Goal: Task Accomplishment & Management: Manage account settings

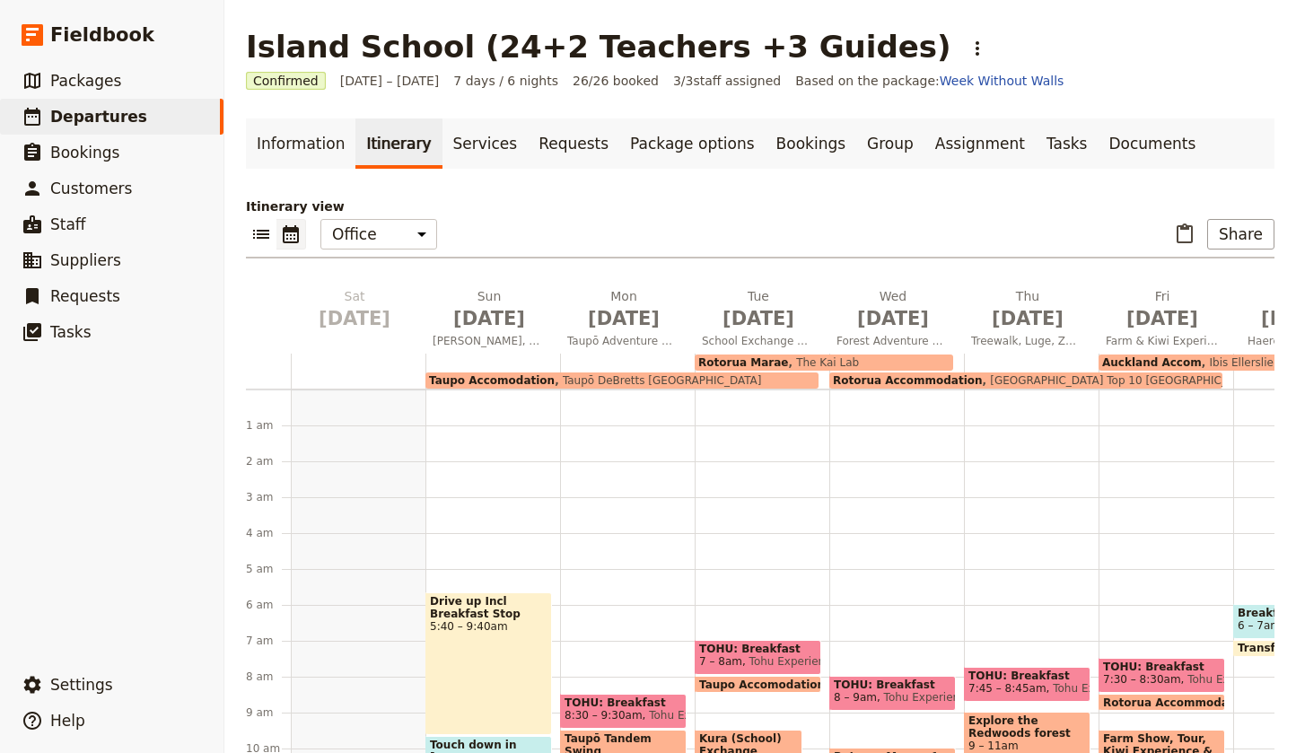
scroll to position [275, 0]
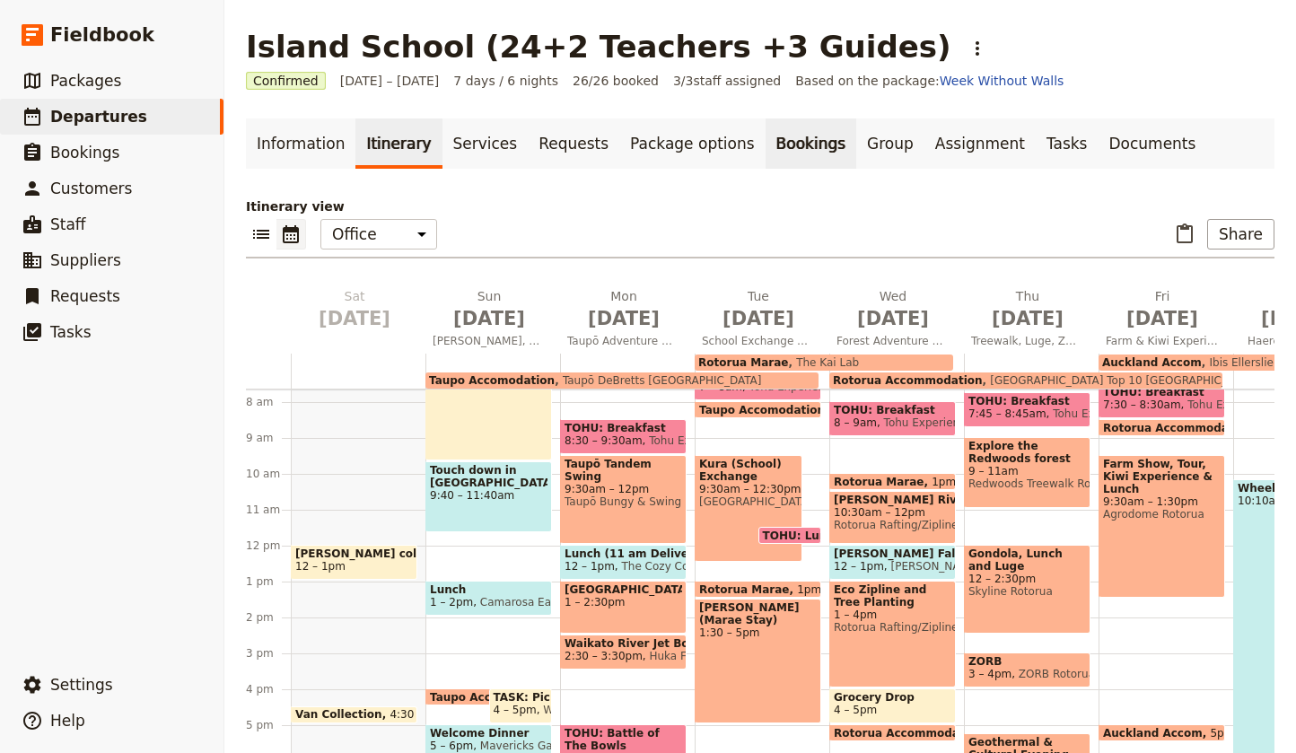
click at [766, 147] on link "Bookings" at bounding box center [811, 143] width 91 height 50
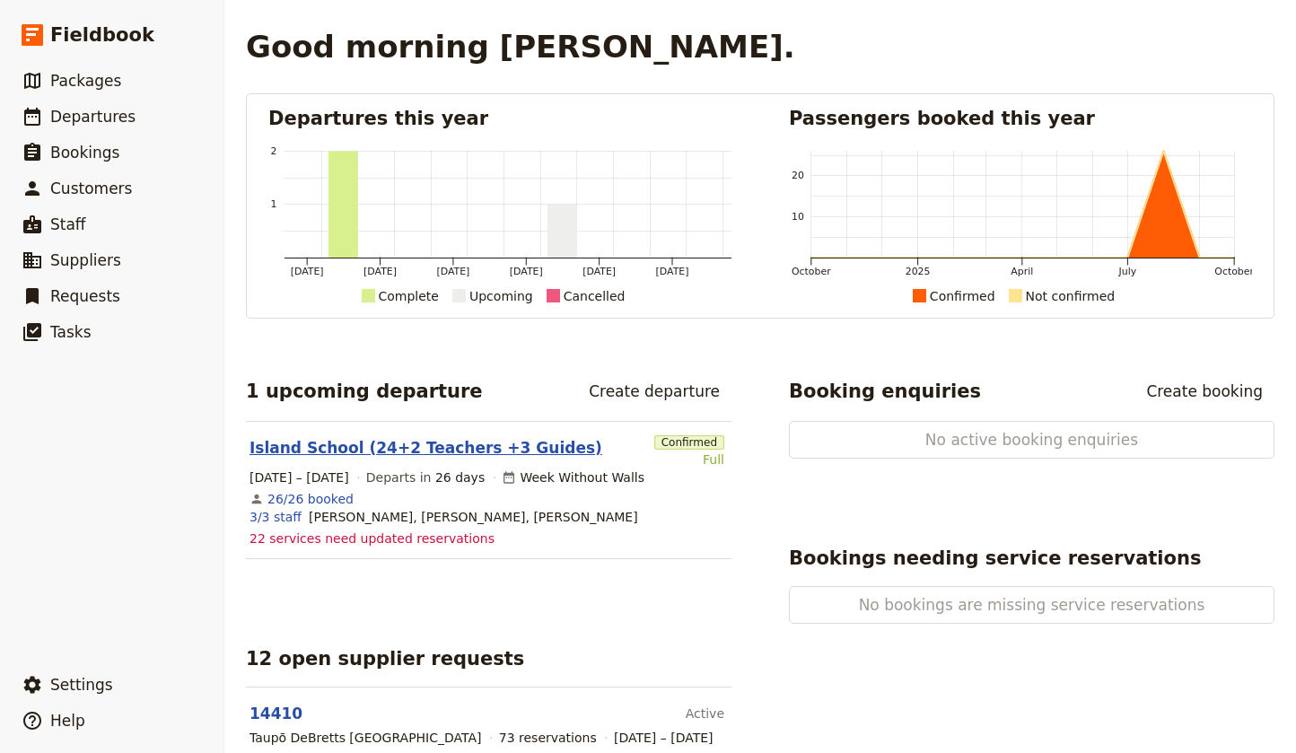
click at [486, 450] on link "Island School (24+2 Teachers +3 Guides)" at bounding box center [426, 448] width 353 height 22
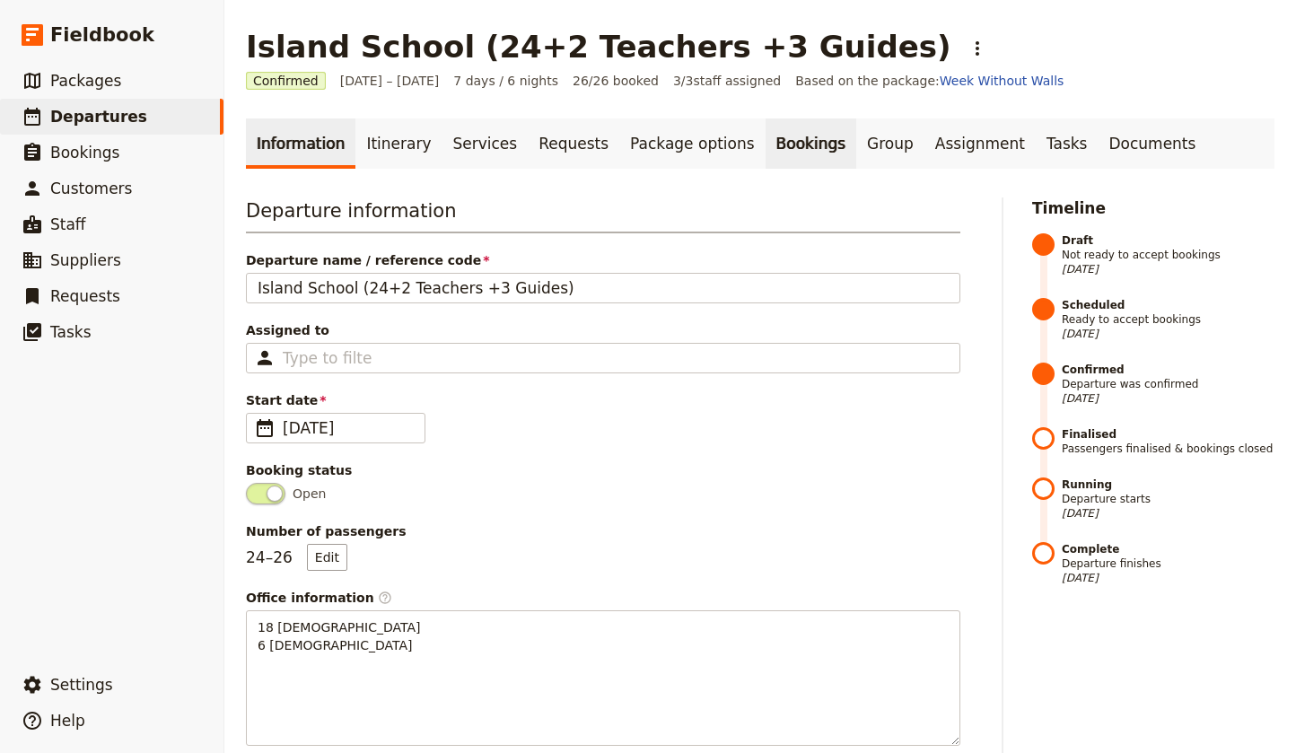
click at [766, 146] on link "Bookings" at bounding box center [811, 143] width 91 height 50
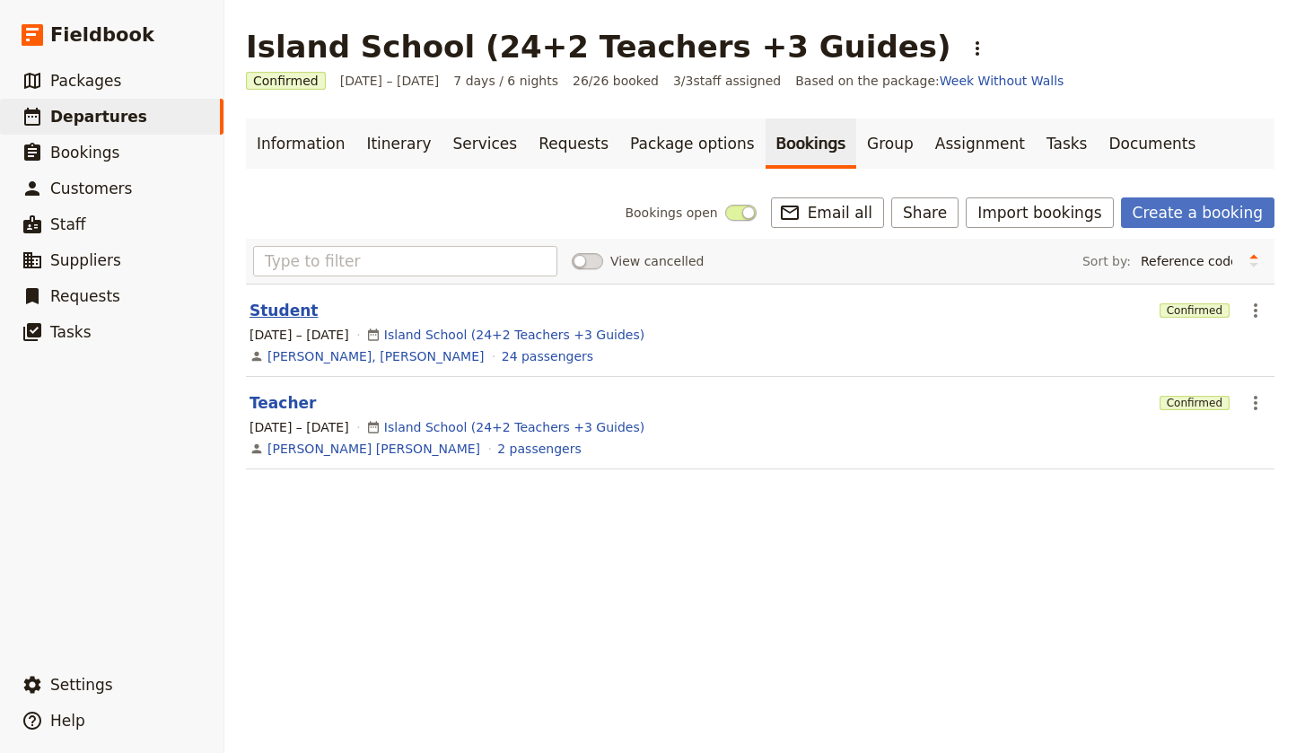
click at [283, 307] on button "Student" at bounding box center [284, 311] width 68 height 22
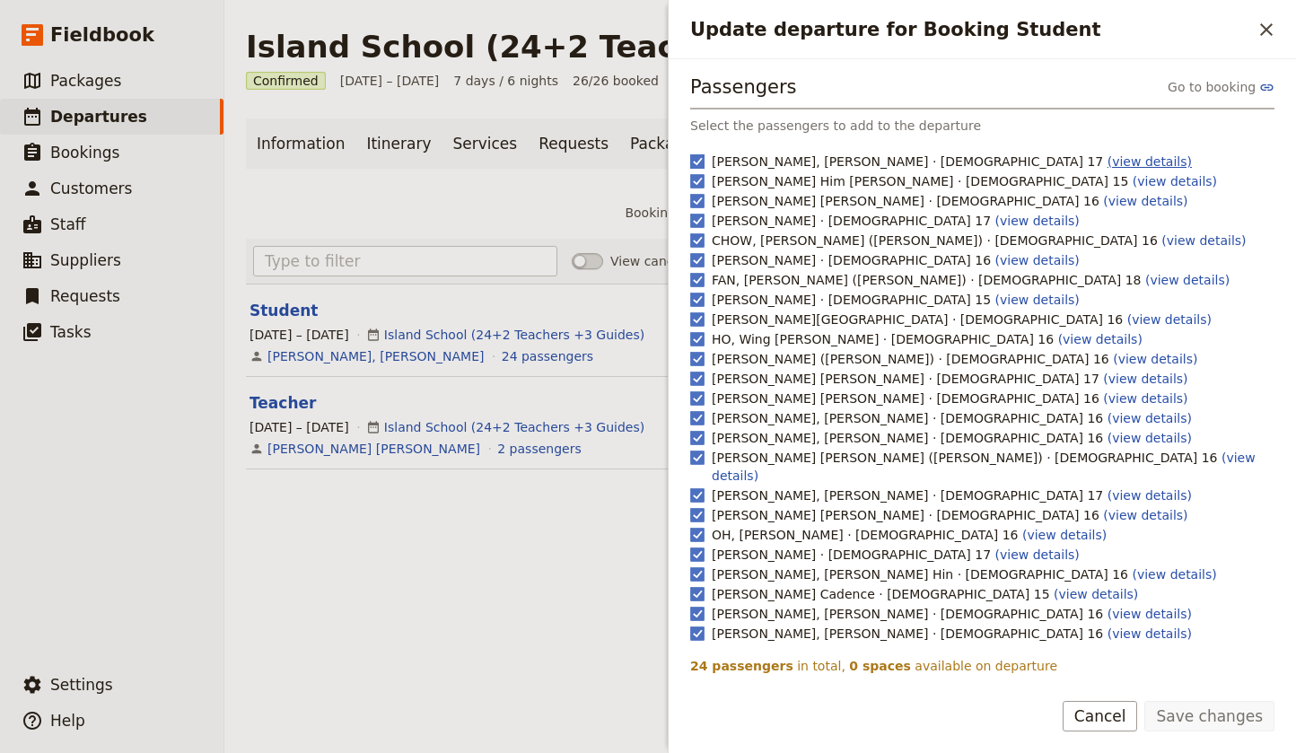
click at [1108, 162] on link "(view details)" at bounding box center [1150, 161] width 84 height 14
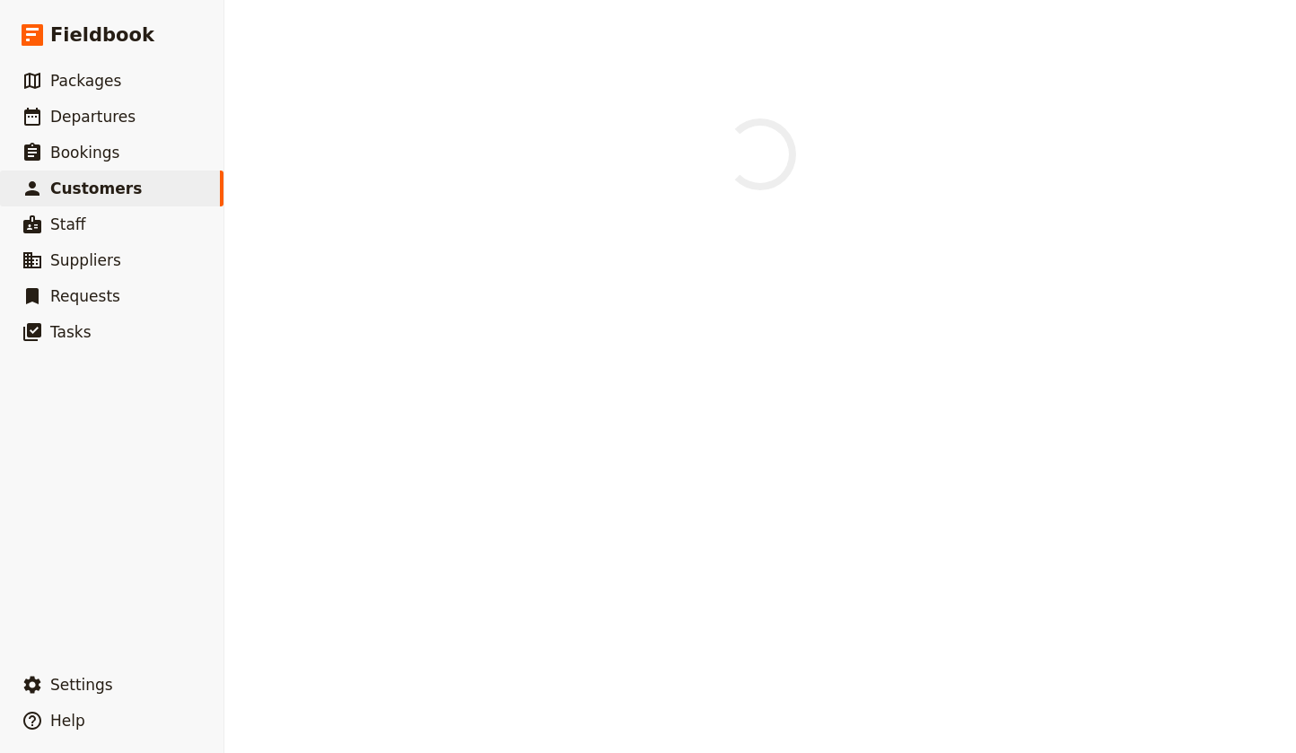
select select "FEMALE"
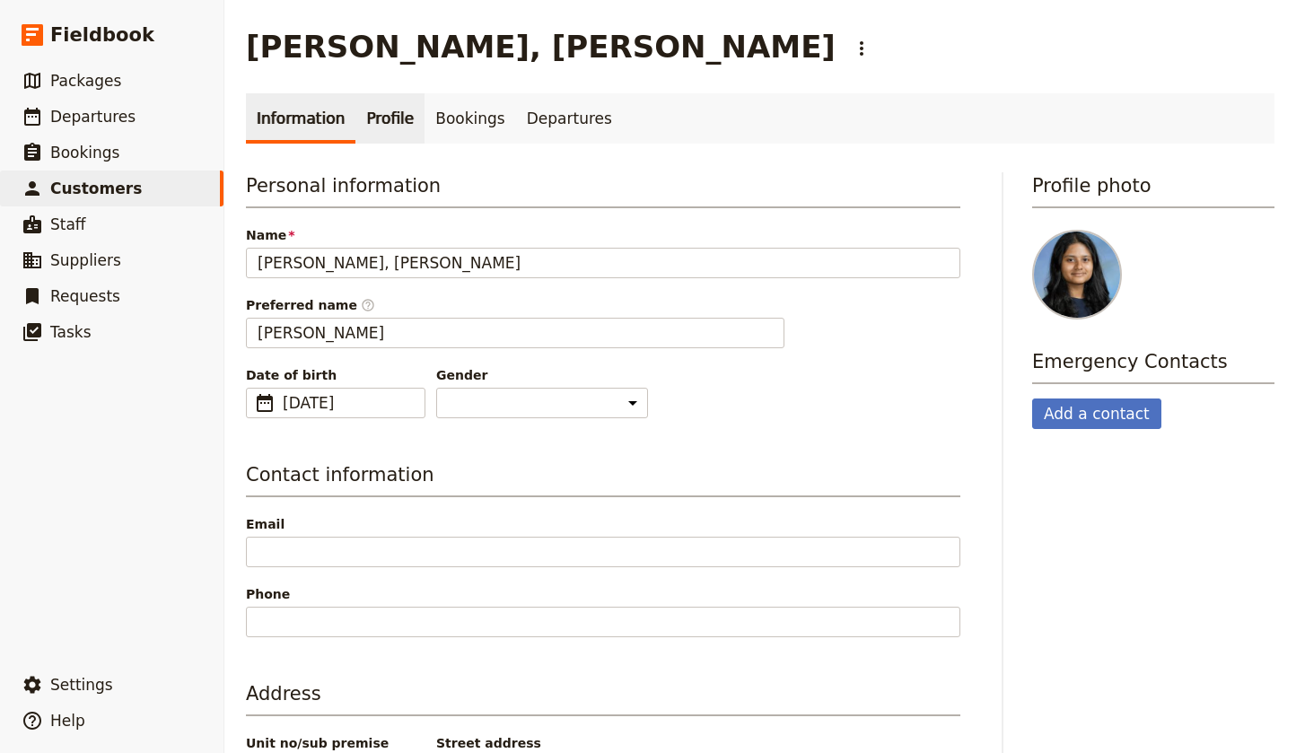
click at [388, 120] on link "Profile" at bounding box center [389, 118] width 69 height 50
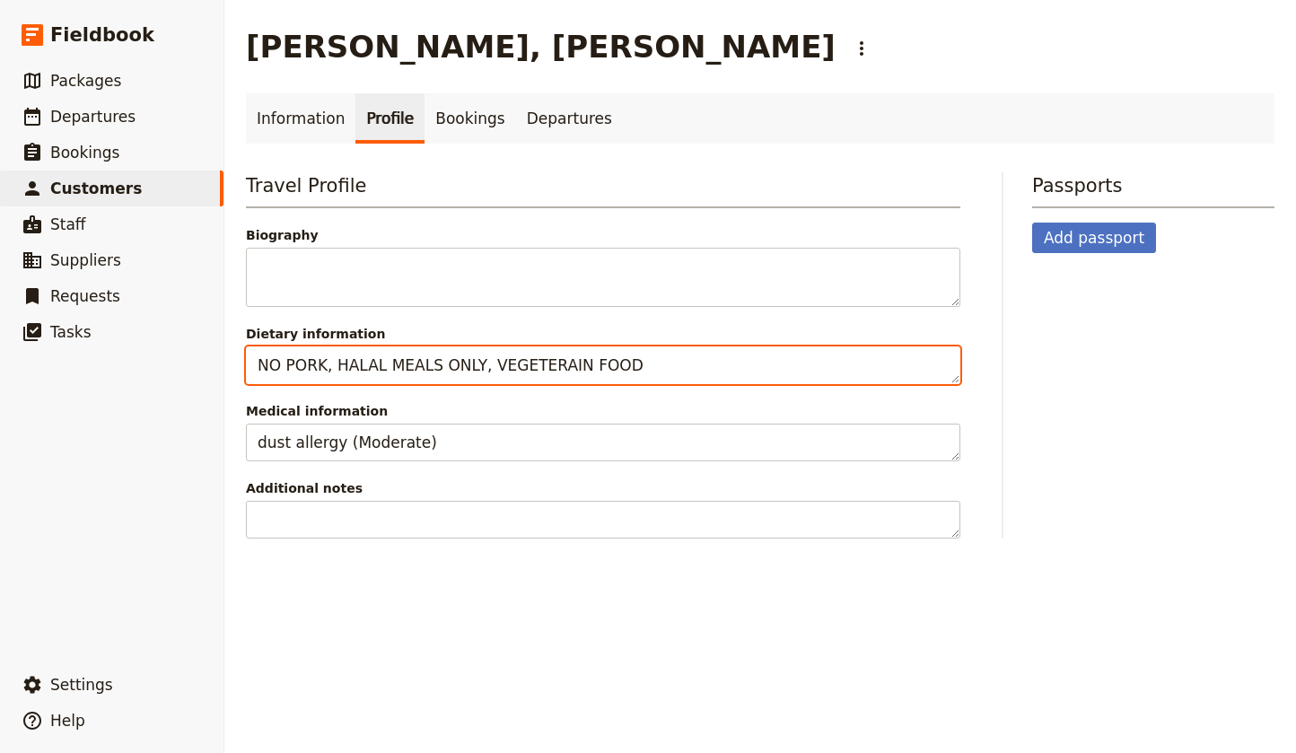
click at [672, 365] on textarea "NO PORK, HALAL MEALS ONLY, VEGETERAIN FOOD" at bounding box center [603, 365] width 714 height 38
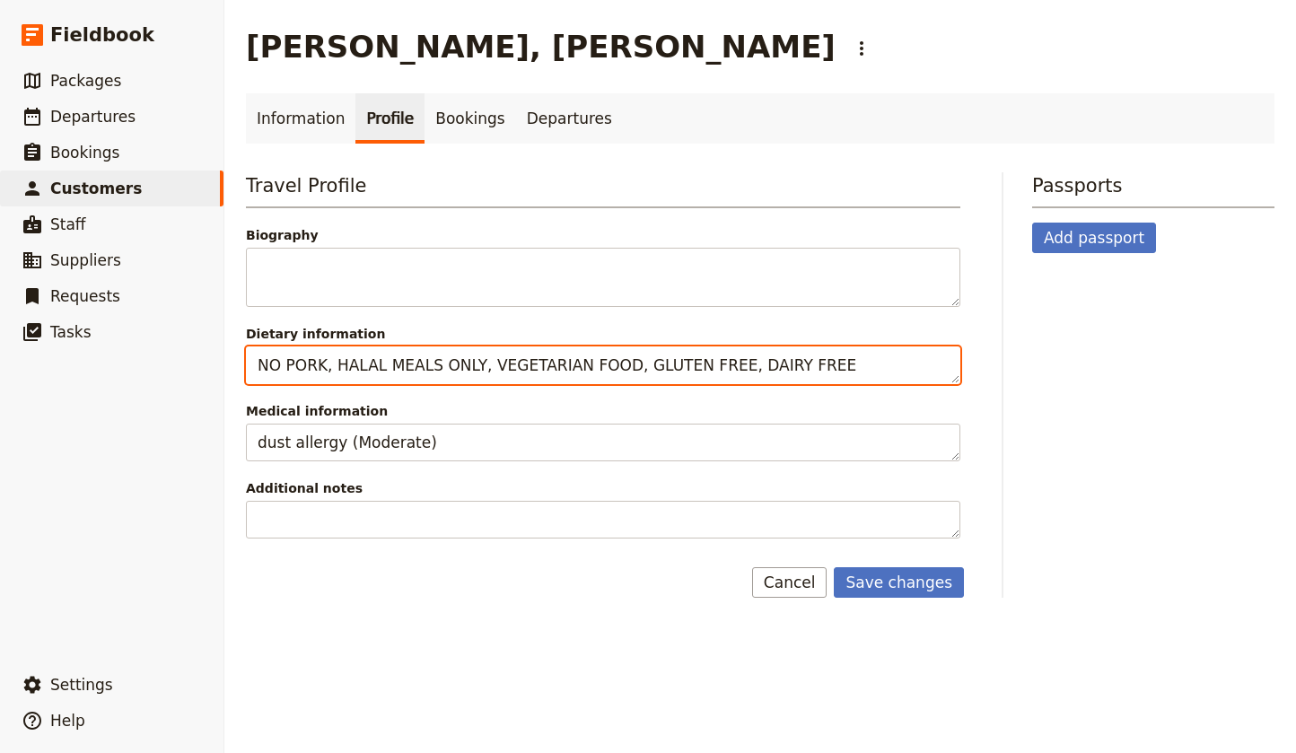
click at [828, 364] on textarea "NO PORK, HALAL MEALS ONLY, VEGETARIAN FOOD, GLUTEN FREE, DAIRY FREE" at bounding box center [603, 365] width 714 height 38
type textarea "NO PORK, HALAL MEALS ONLY, VEGETARIAN FOOD, GLUTEN FREE, DAIRY FREE"
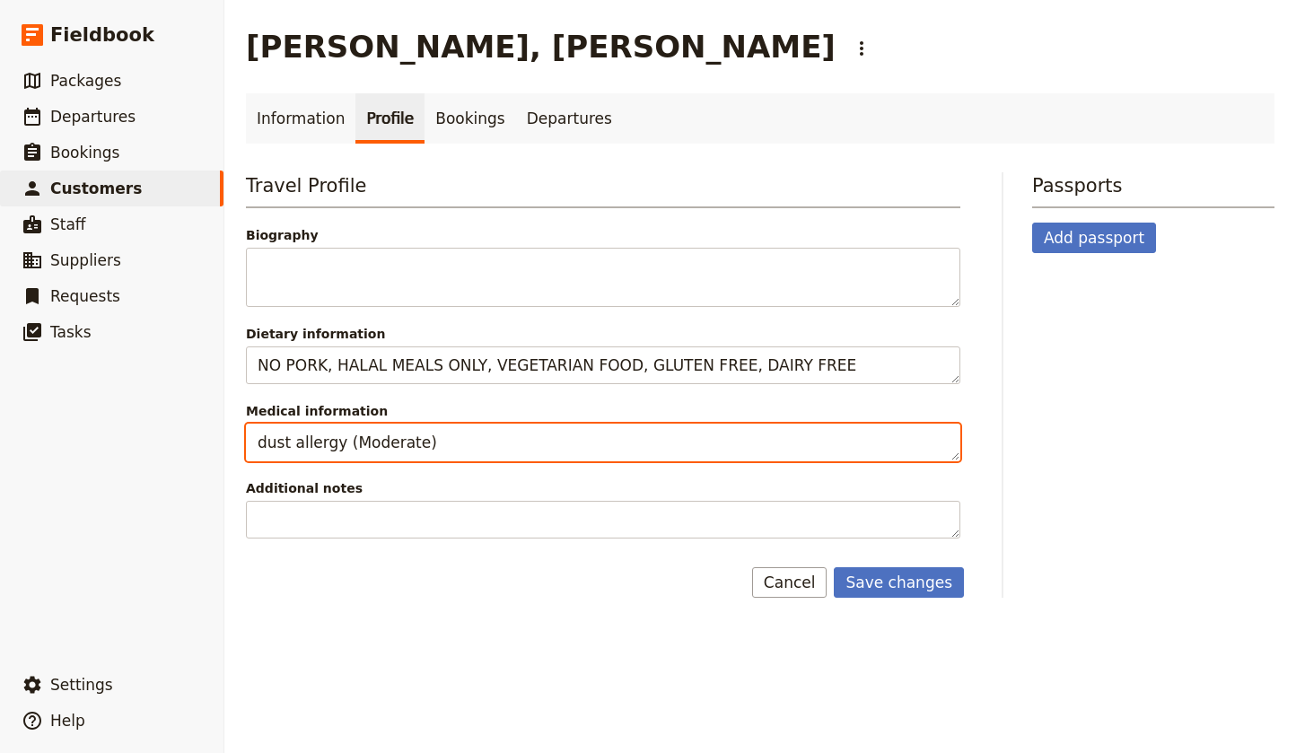
click at [447, 444] on textarea "dust allergy (Moderate)" at bounding box center [603, 443] width 714 height 38
paste textarea "Gluten and Dairy intolerance"
type textarea "dust allergy (Moderate), Gluten and Dairy intolerance"
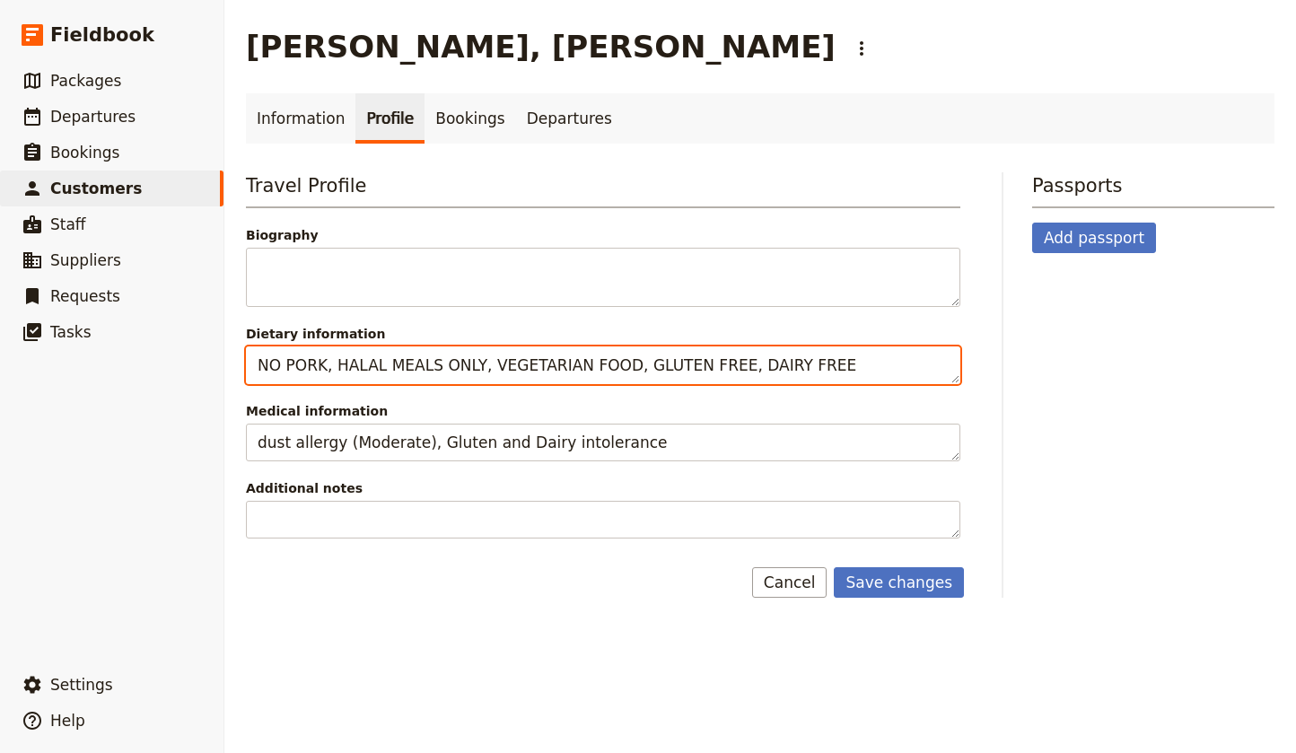
click at [873, 366] on textarea "NO PORK, HALAL MEALS ONLY, VEGETARIAN FOOD, GLUTEN FREE, DAIRY FREE" at bounding box center [603, 365] width 714 height 38
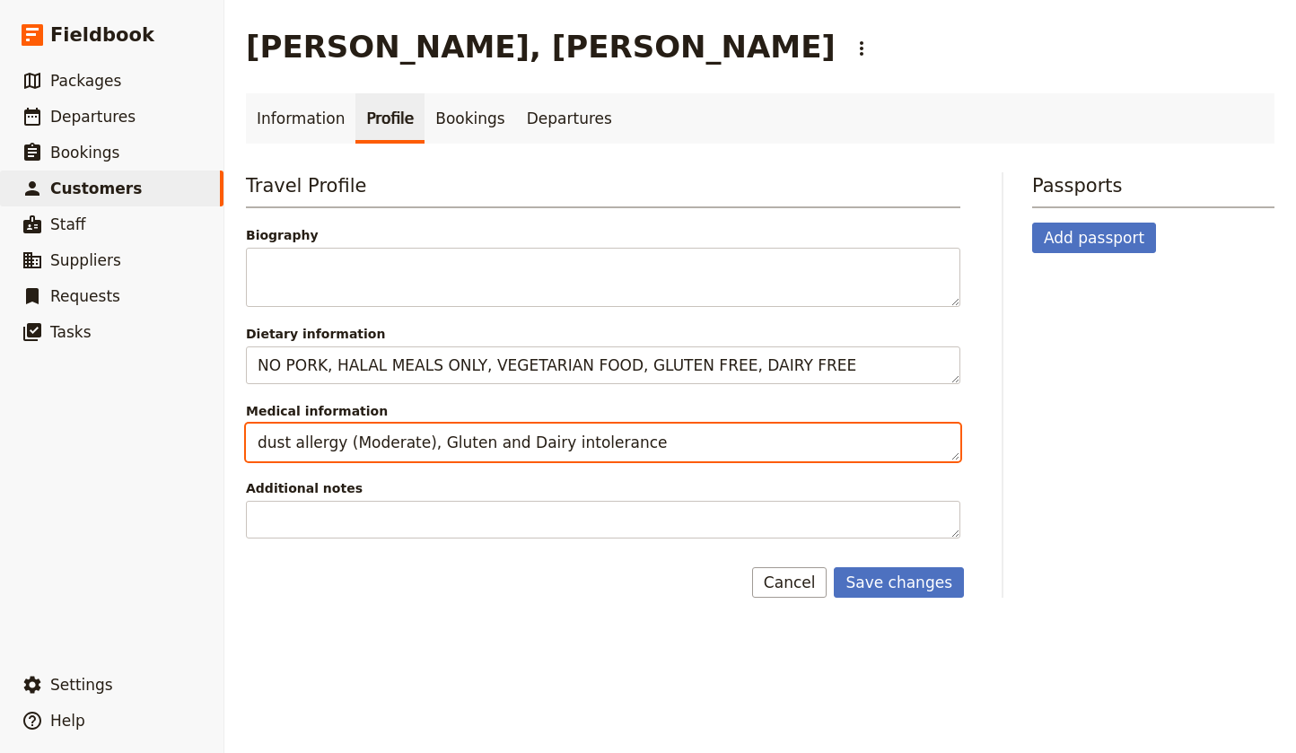
click at [738, 439] on textarea "dust allergy (Moderate), Gluten and Dairy intolerance" at bounding box center [603, 443] width 714 height 38
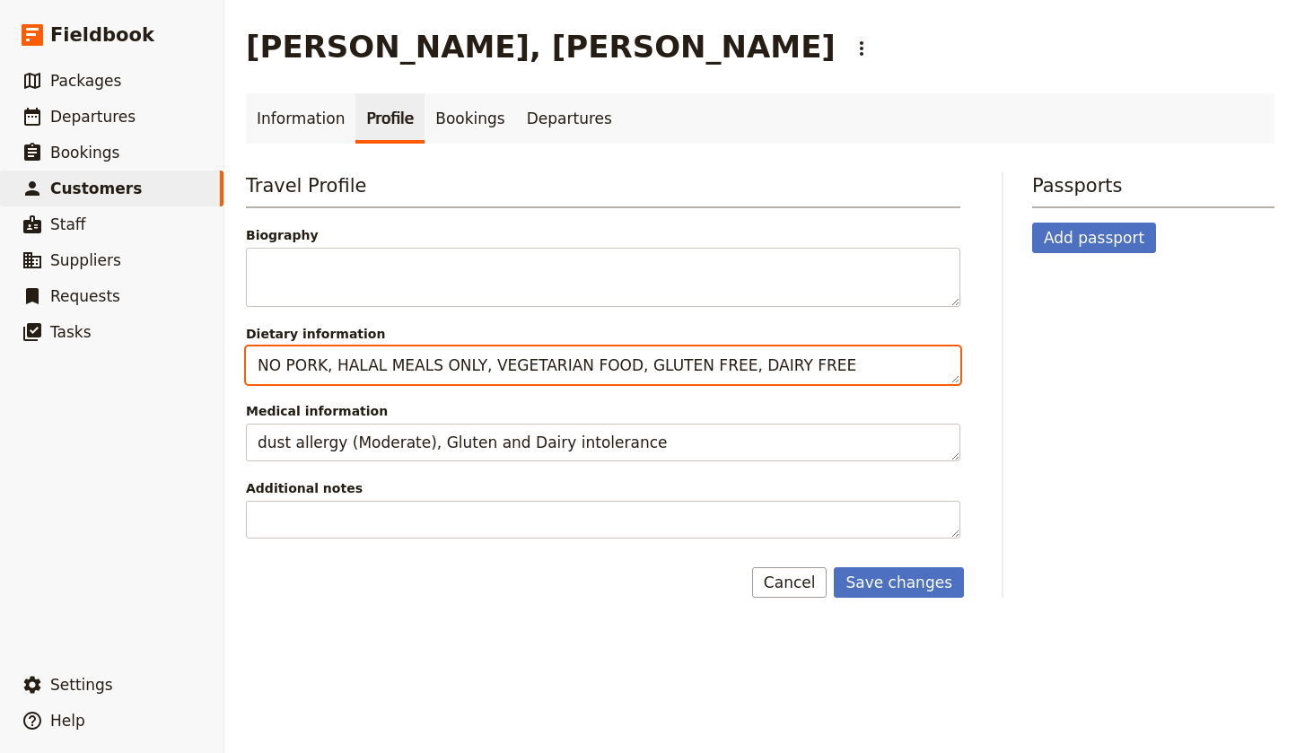
click at [851, 365] on textarea "NO PORK, HALAL MEALS ONLY, VEGETARIAN FOOD, GLUTEN FREE, DAIRY FREE" at bounding box center [603, 365] width 714 height 38
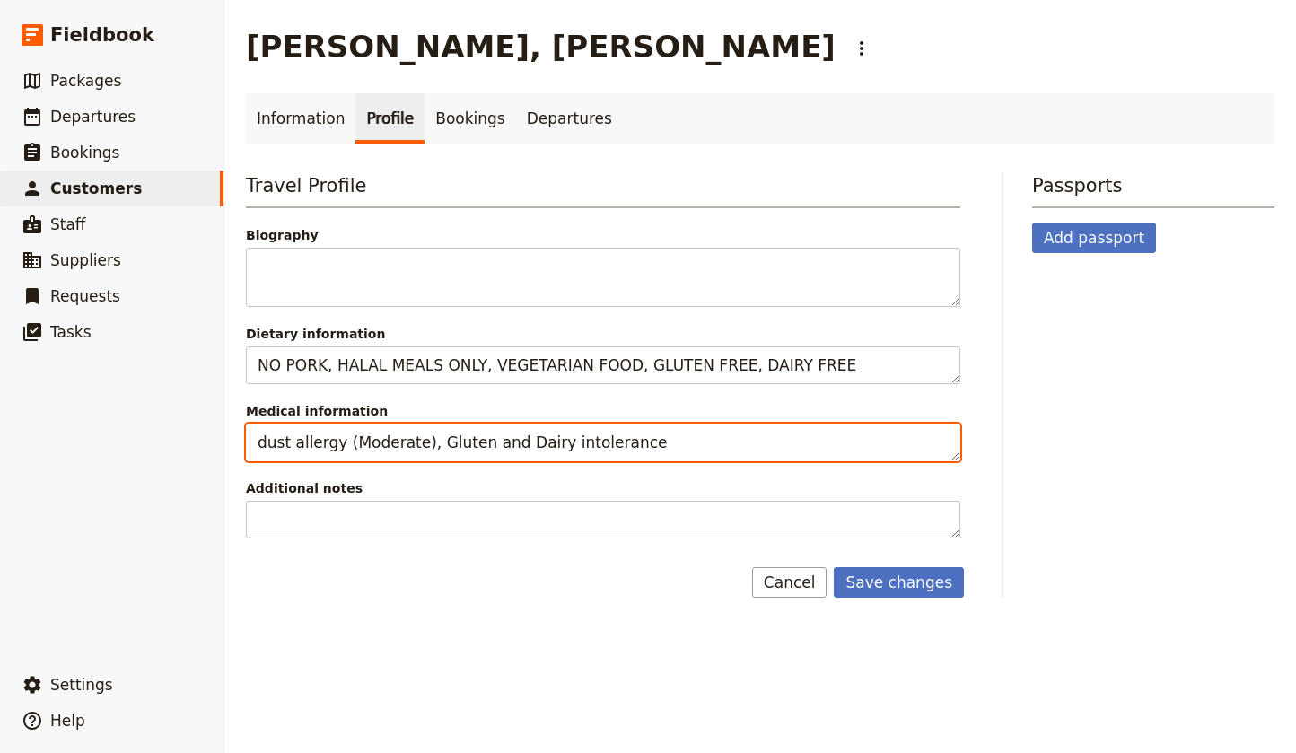
click at [630, 442] on textarea "dust allergy (Moderate), Gluten and Dairy intolerance" at bounding box center [603, 443] width 714 height 38
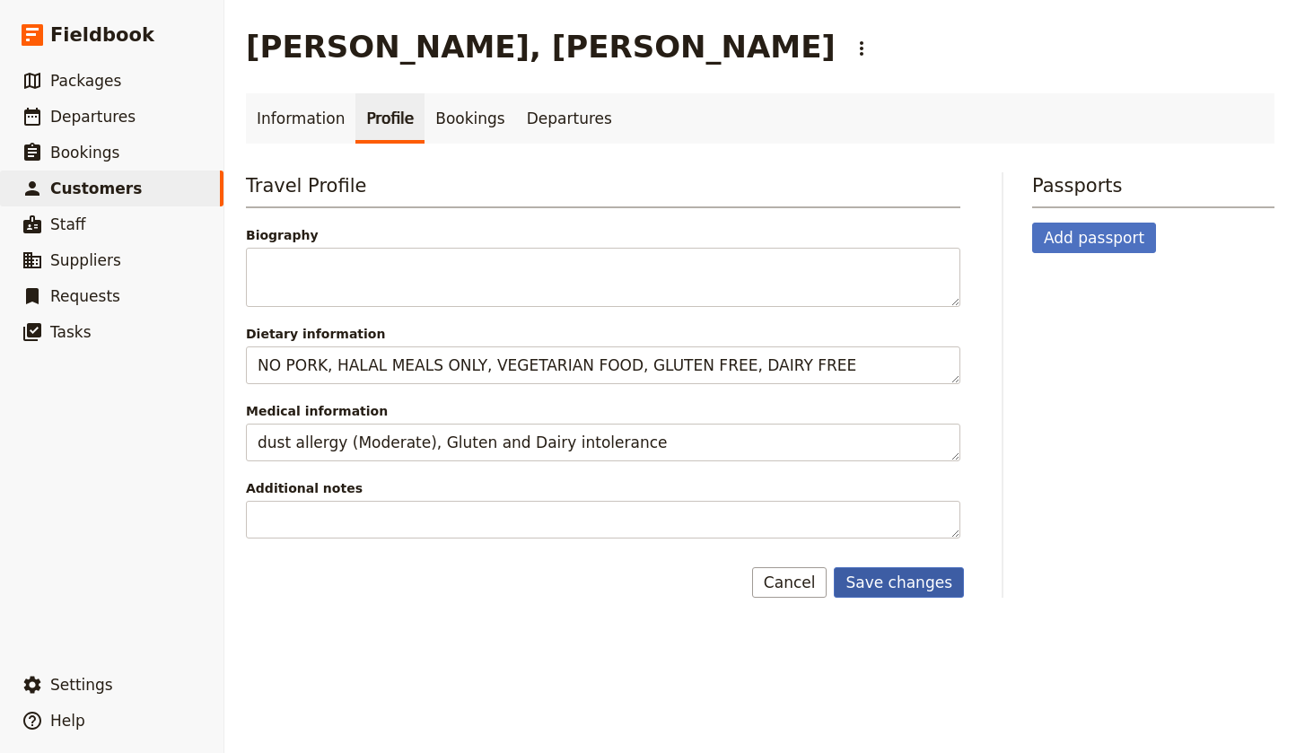
click at [889, 583] on button "Save changes" at bounding box center [899, 582] width 130 height 31
click at [297, 118] on link "Information" at bounding box center [301, 118] width 110 height 50
select select "FEMALE"
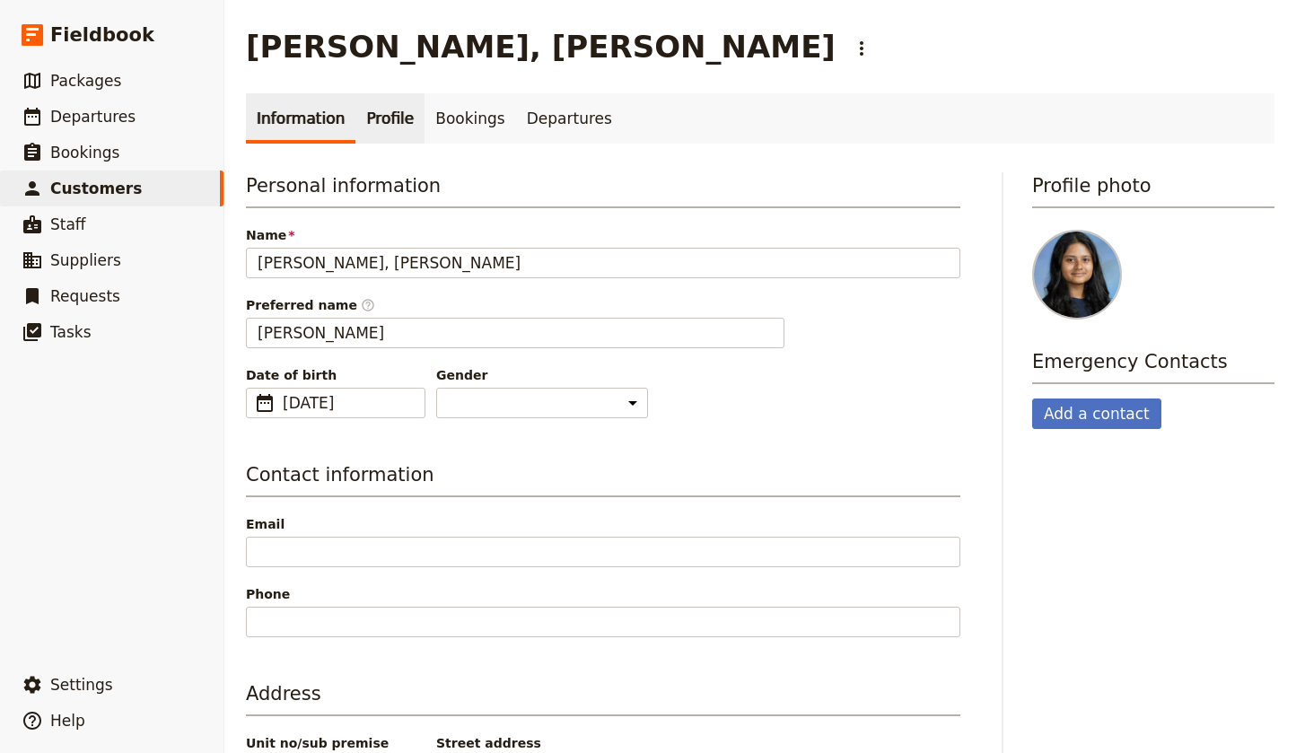
click at [383, 118] on link "Profile" at bounding box center [389, 118] width 69 height 50
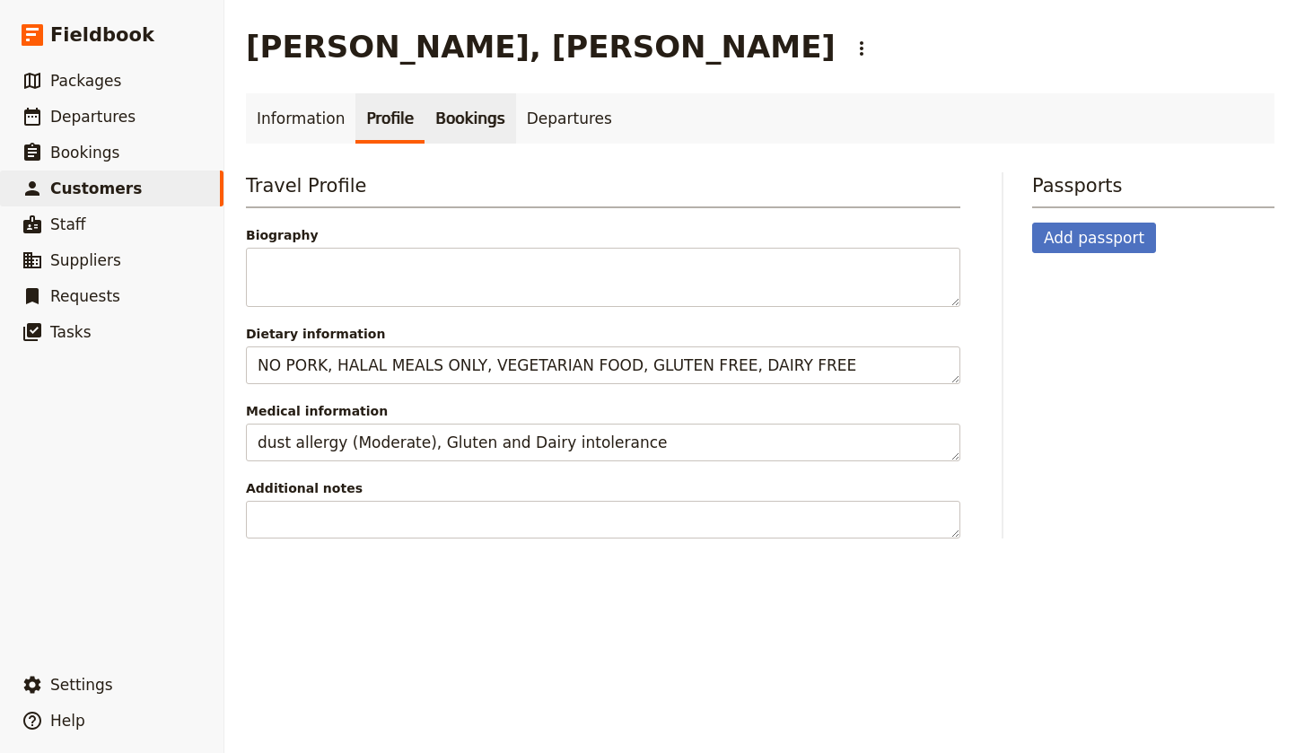
click at [468, 120] on link "Bookings" at bounding box center [470, 118] width 91 height 50
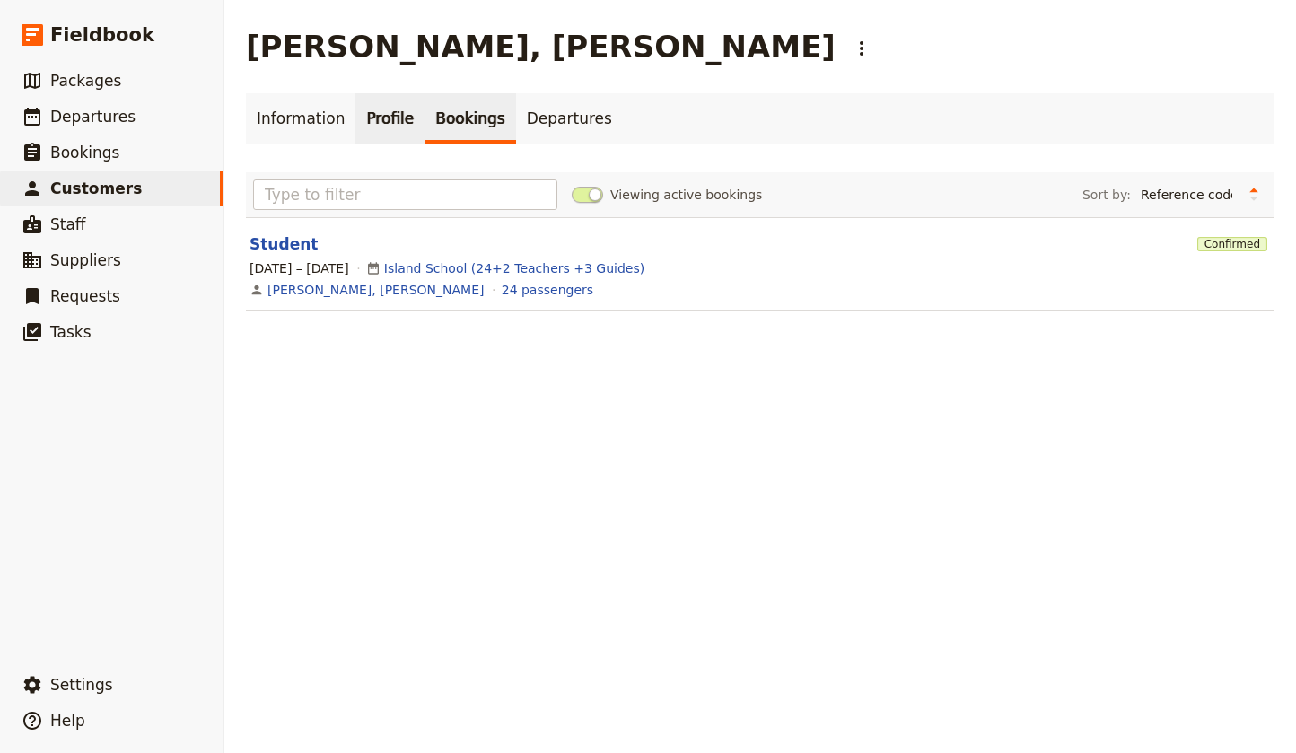
click at [381, 120] on link "Profile" at bounding box center [389, 118] width 69 height 50
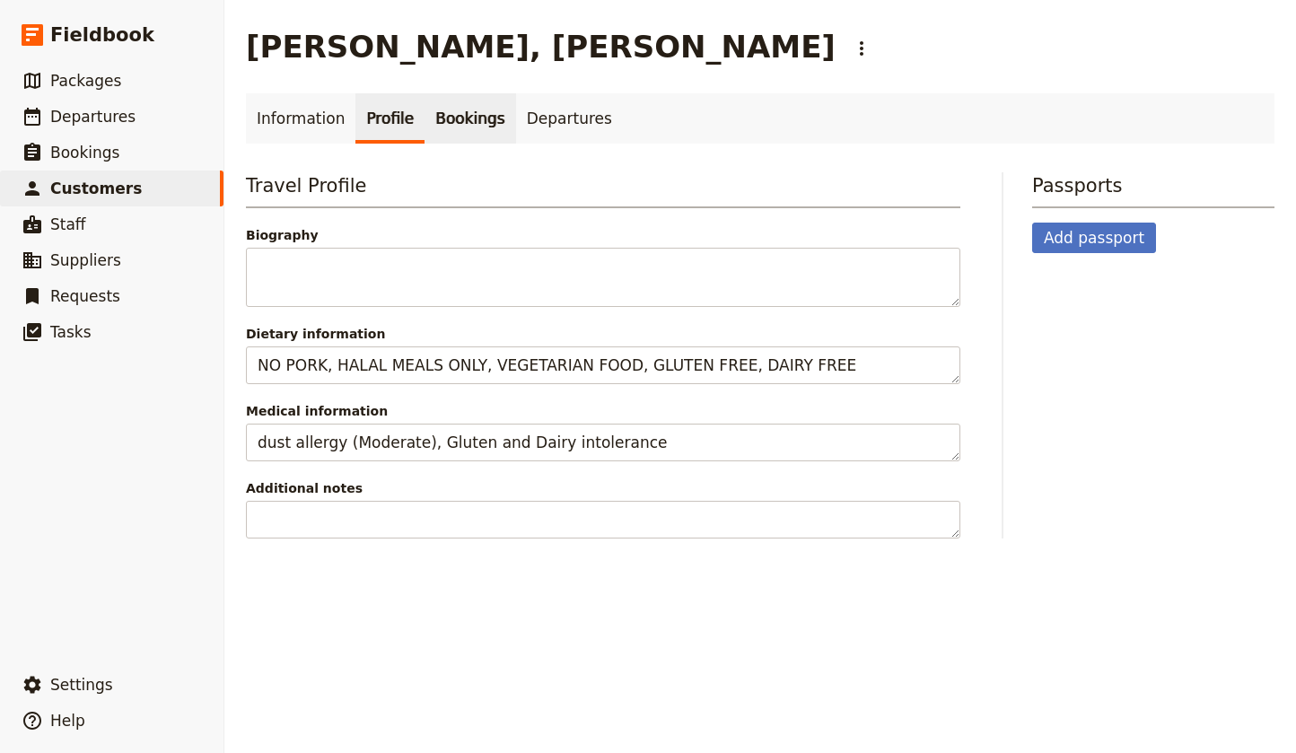
click at [451, 115] on link "Bookings" at bounding box center [470, 118] width 91 height 50
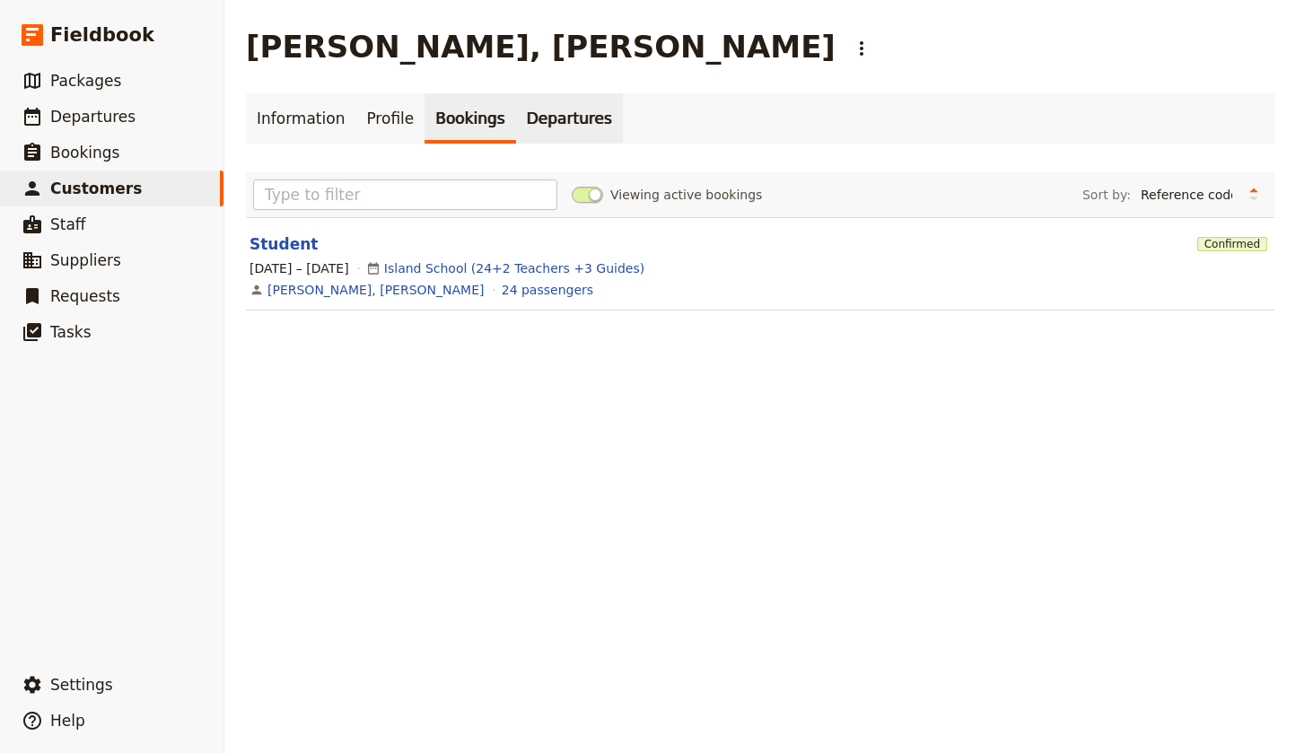
click at [533, 123] on link "Departures" at bounding box center [569, 118] width 107 height 50
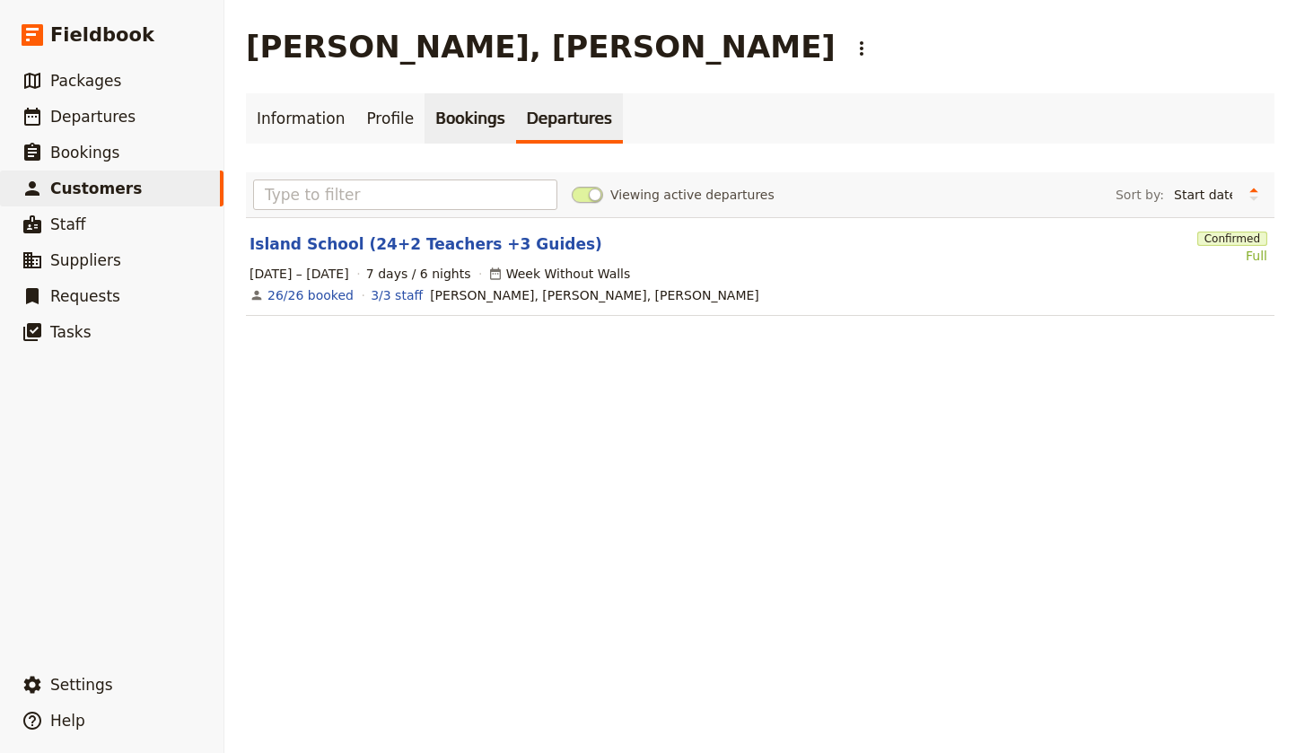
click at [455, 118] on link "Bookings" at bounding box center [470, 118] width 91 height 50
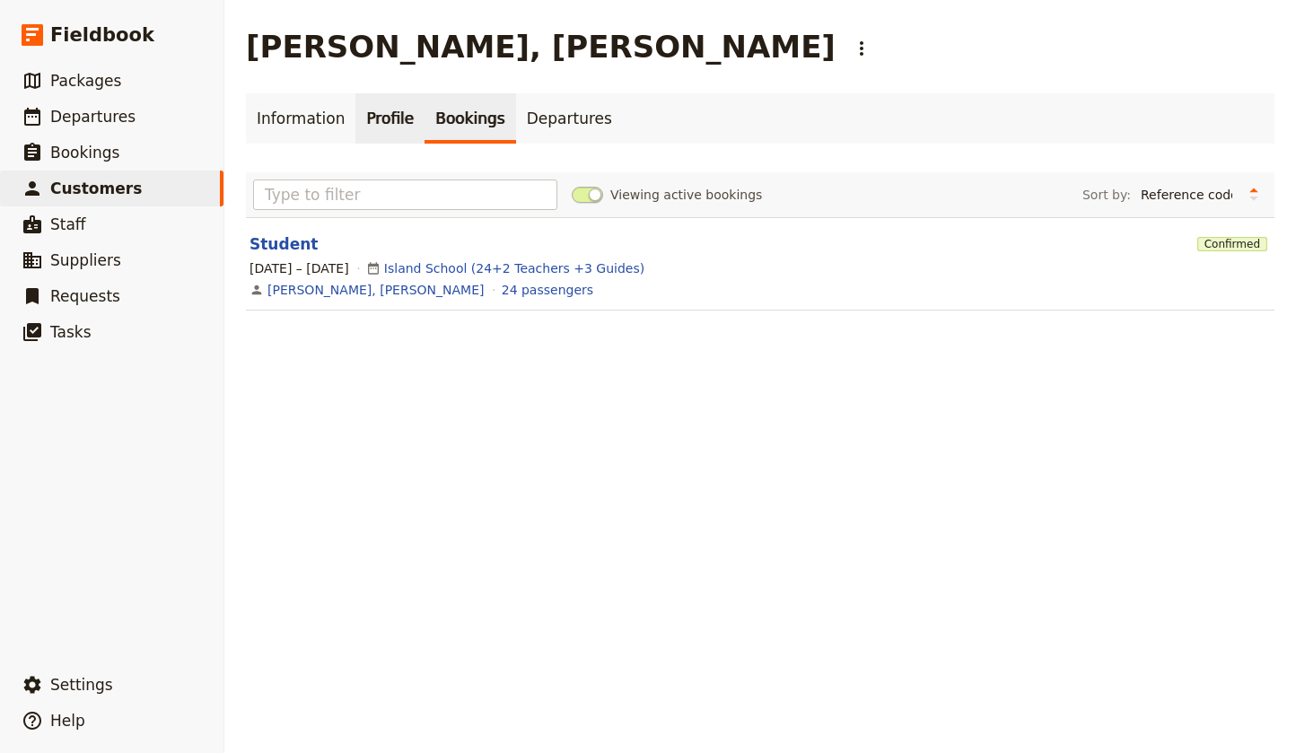
click at [379, 116] on link "Profile" at bounding box center [389, 118] width 69 height 50
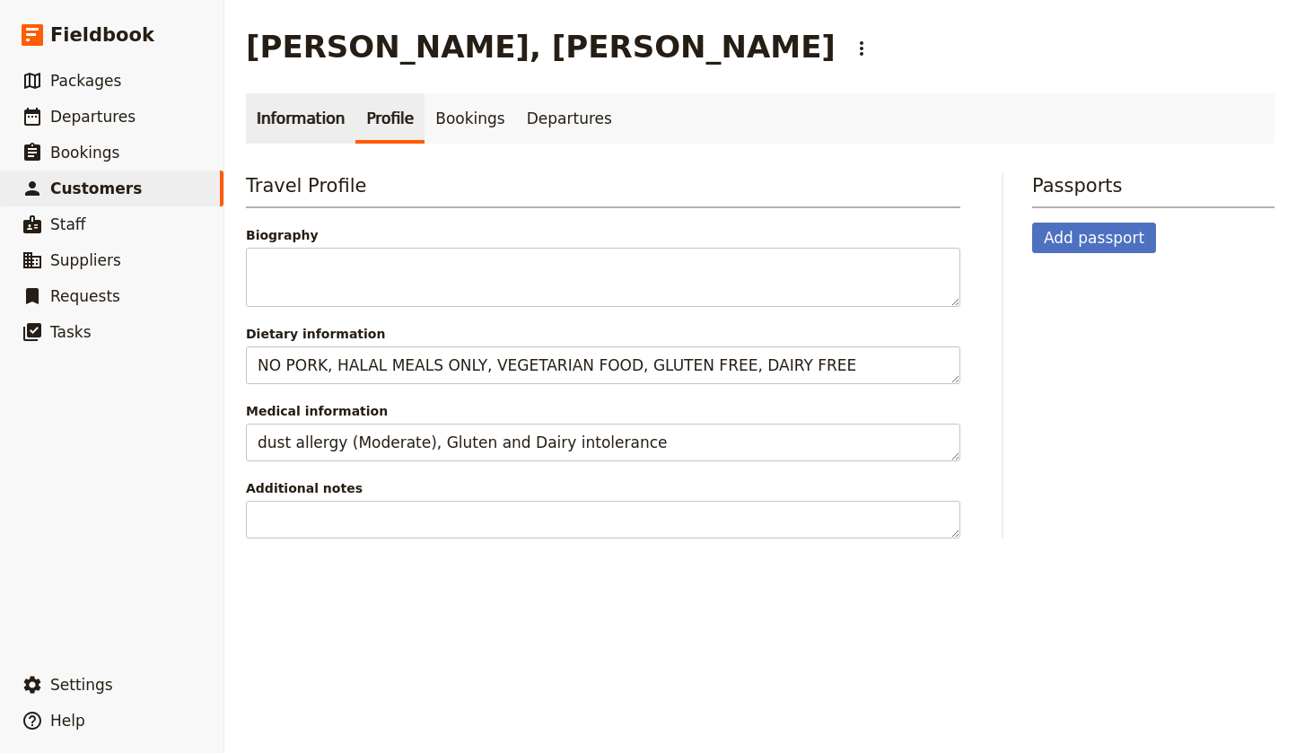
click at [312, 117] on link "Information" at bounding box center [301, 118] width 110 height 50
select select "FEMALE"
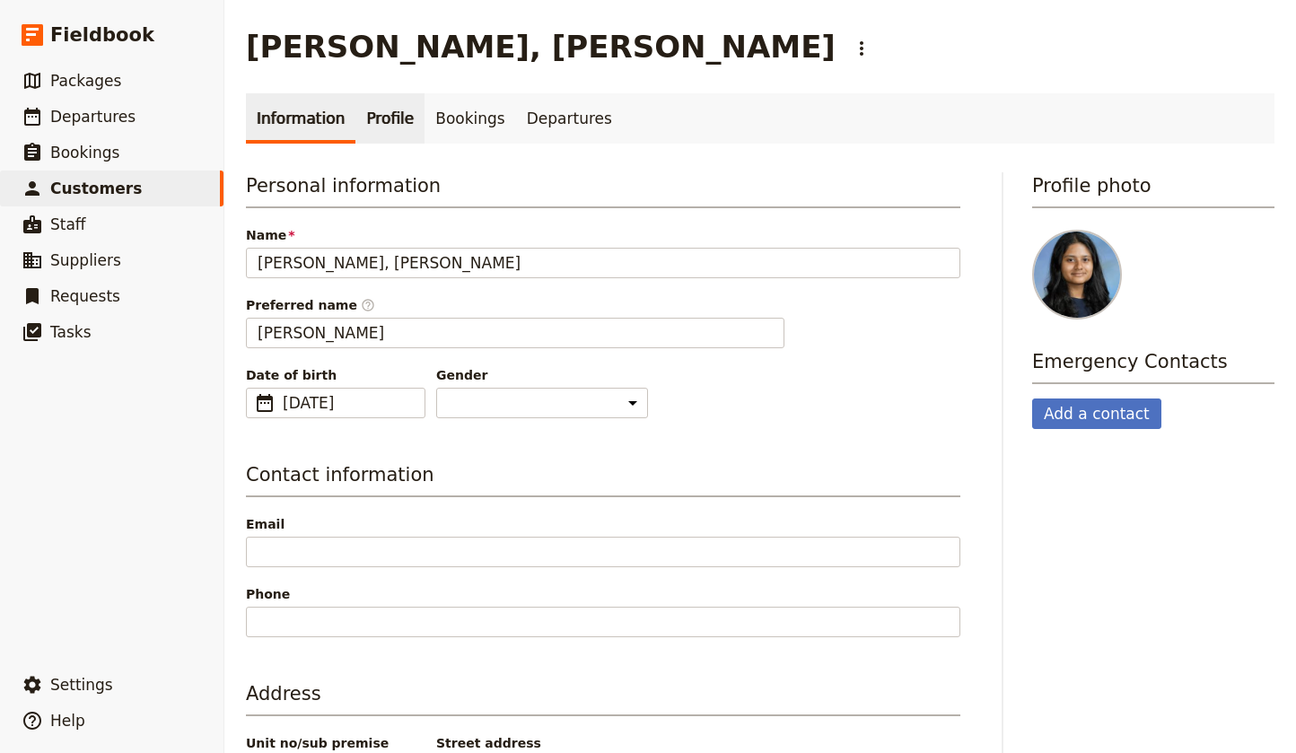
click at [371, 118] on link "Profile" at bounding box center [389, 118] width 69 height 50
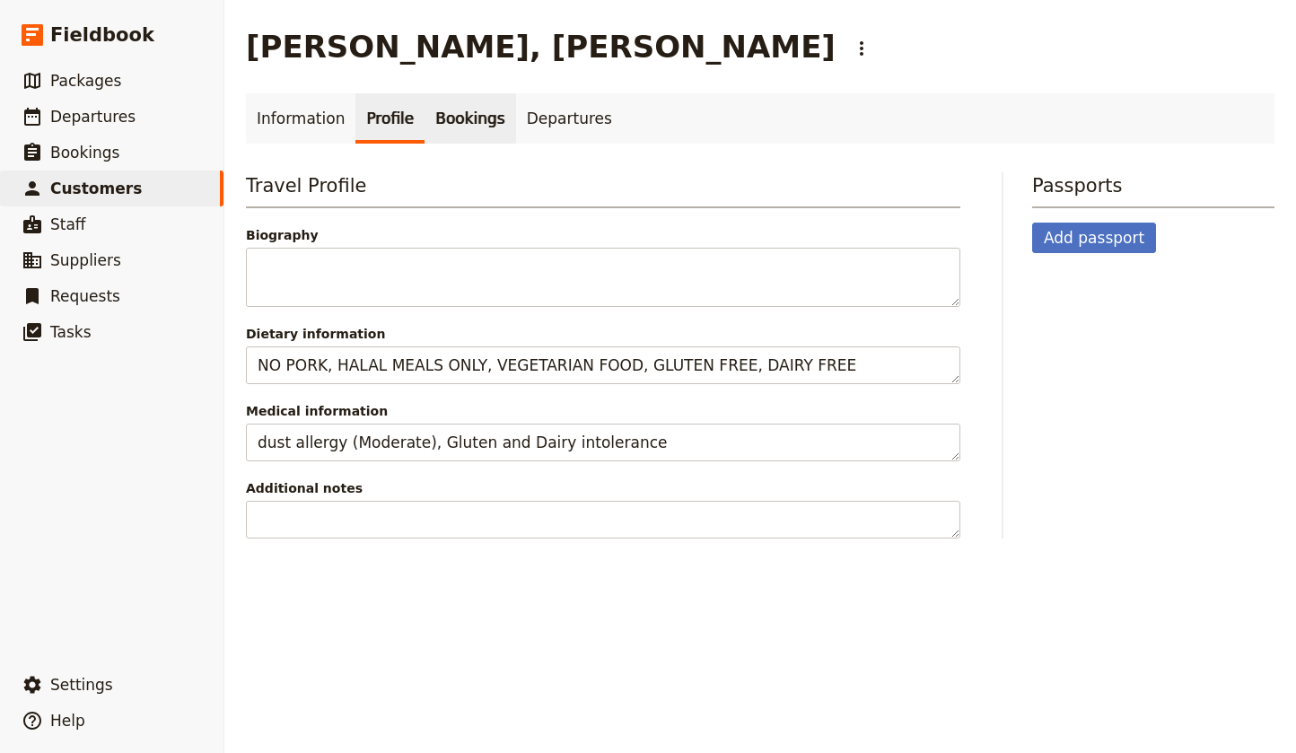
click at [458, 116] on link "Bookings" at bounding box center [470, 118] width 91 height 50
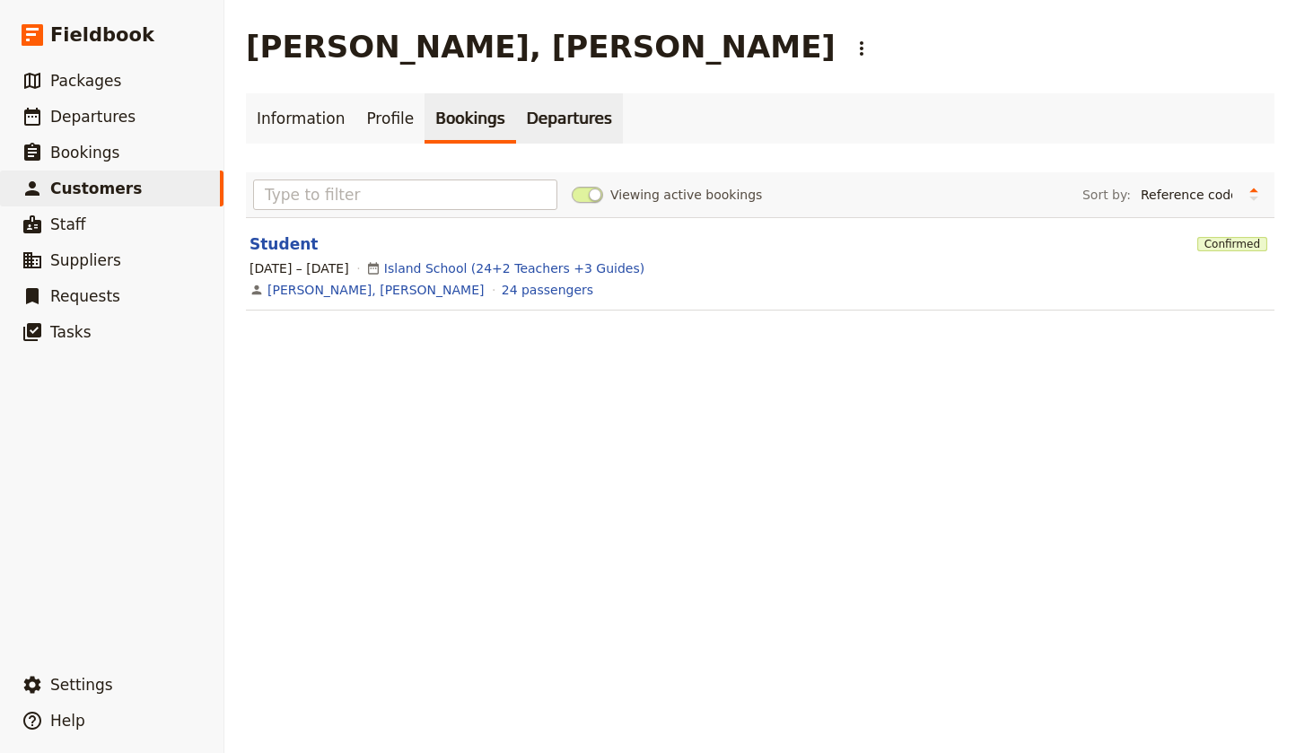
click at [554, 117] on link "Departures" at bounding box center [569, 118] width 107 height 50
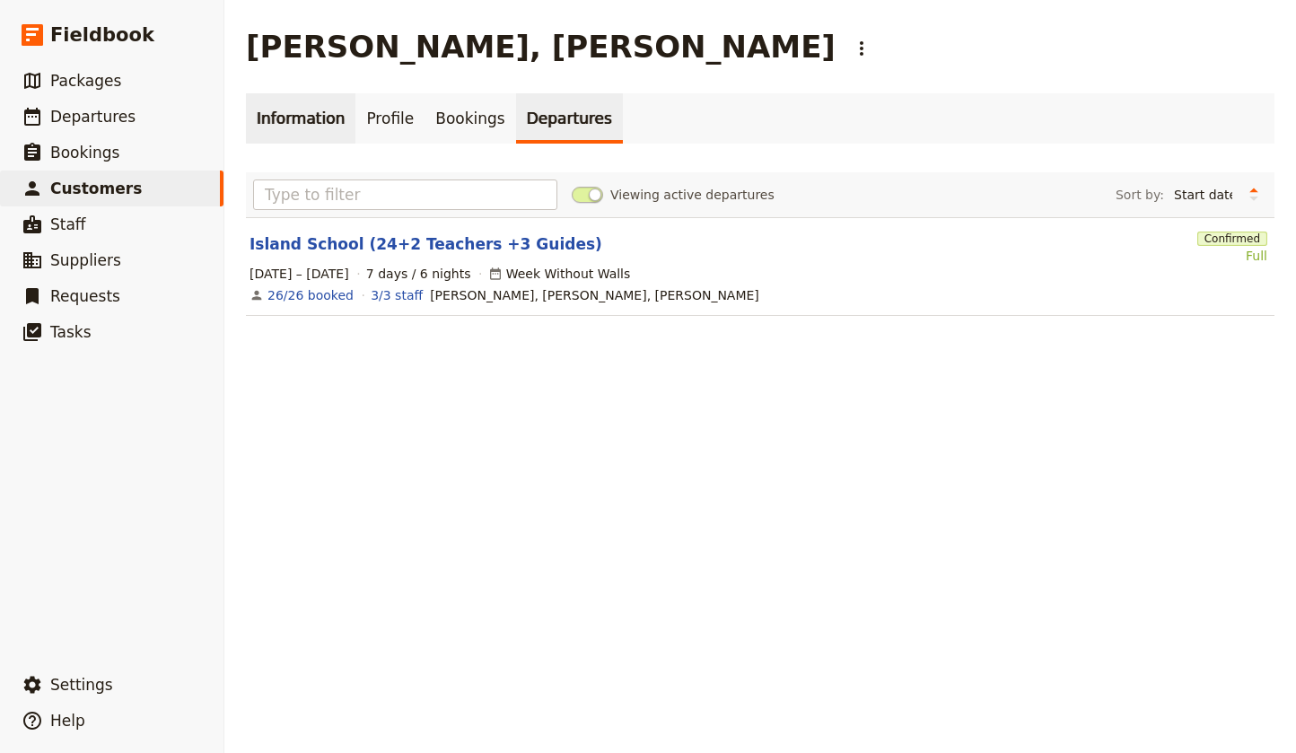
click at [326, 129] on link "Information" at bounding box center [301, 118] width 110 height 50
select select "FEMALE"
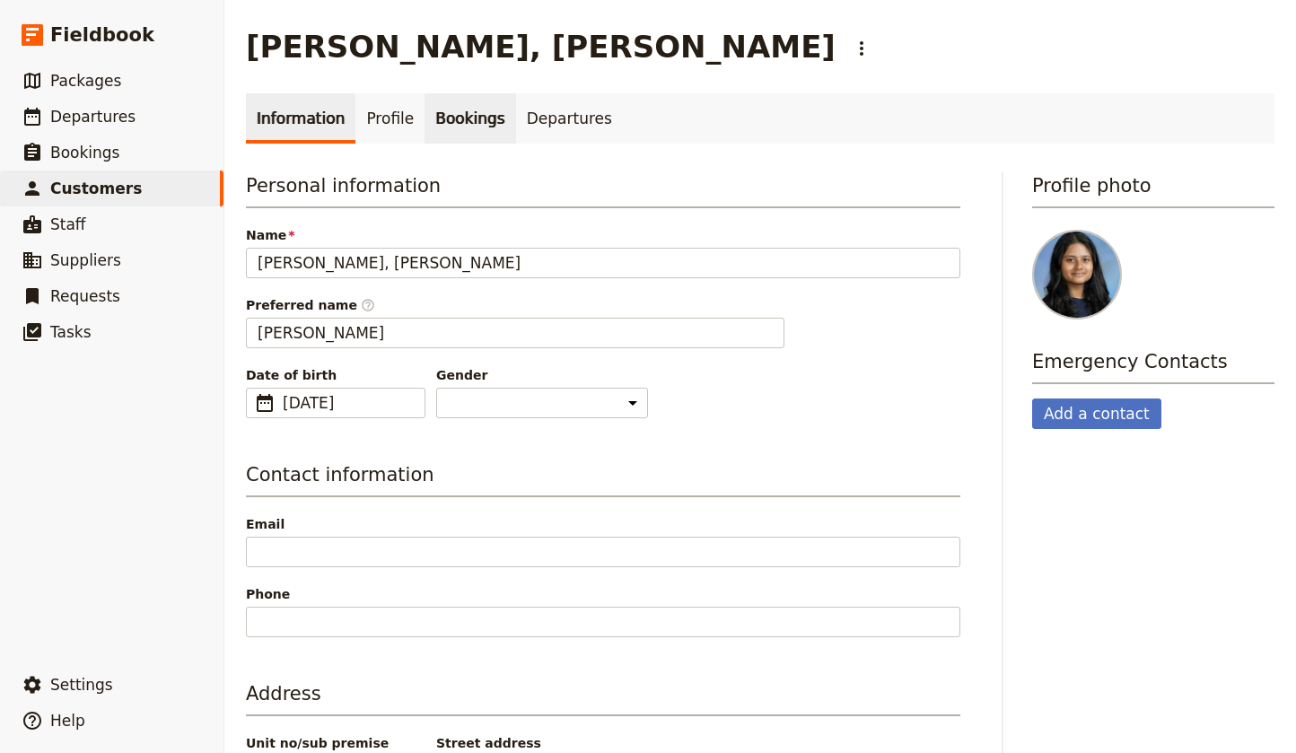
click at [447, 121] on link "Bookings" at bounding box center [470, 118] width 91 height 50
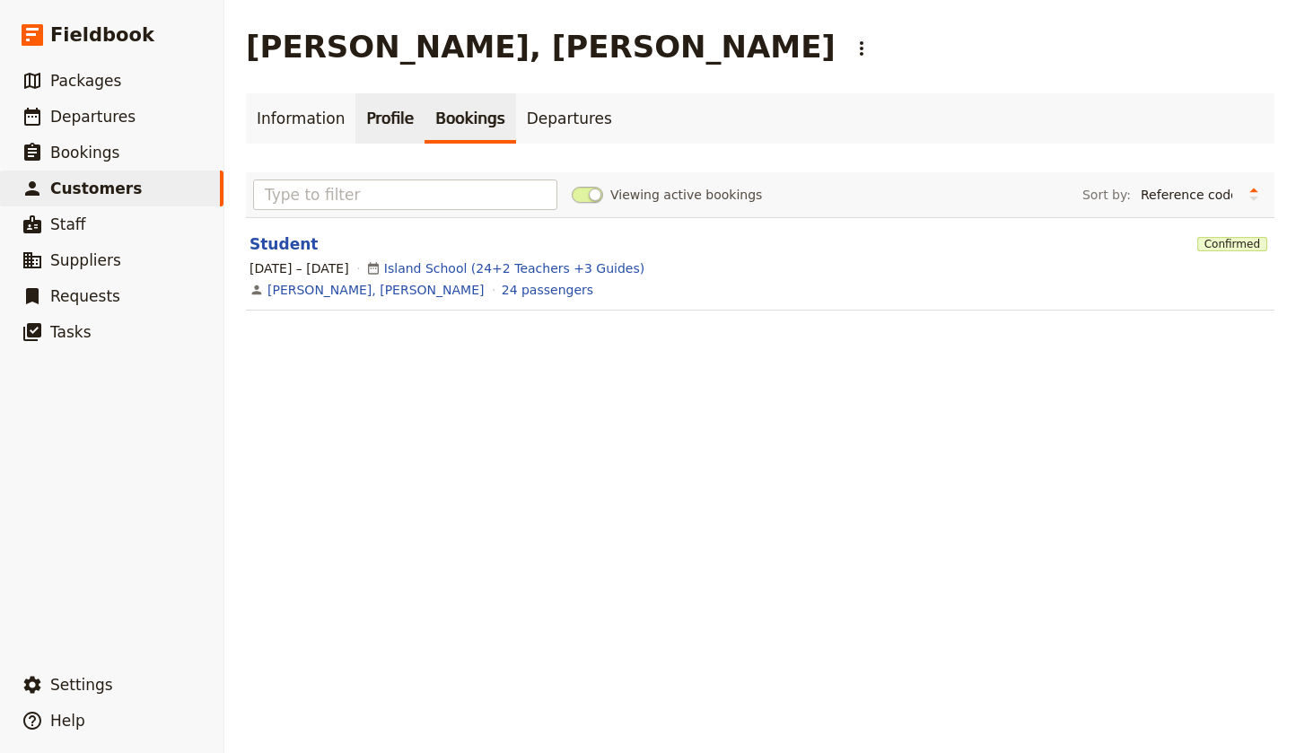
click at [383, 121] on link "Profile" at bounding box center [389, 118] width 69 height 50
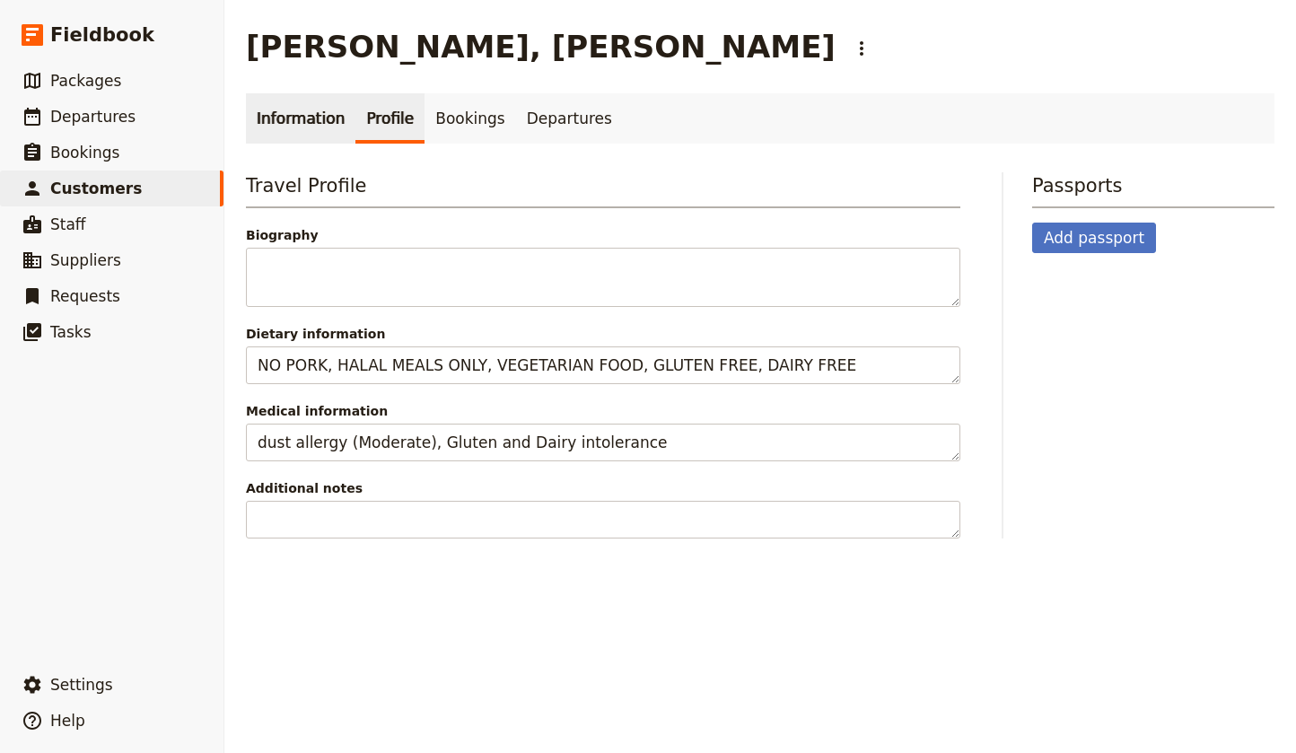
click at [291, 119] on link "Information" at bounding box center [301, 118] width 110 height 50
select select "FEMALE"
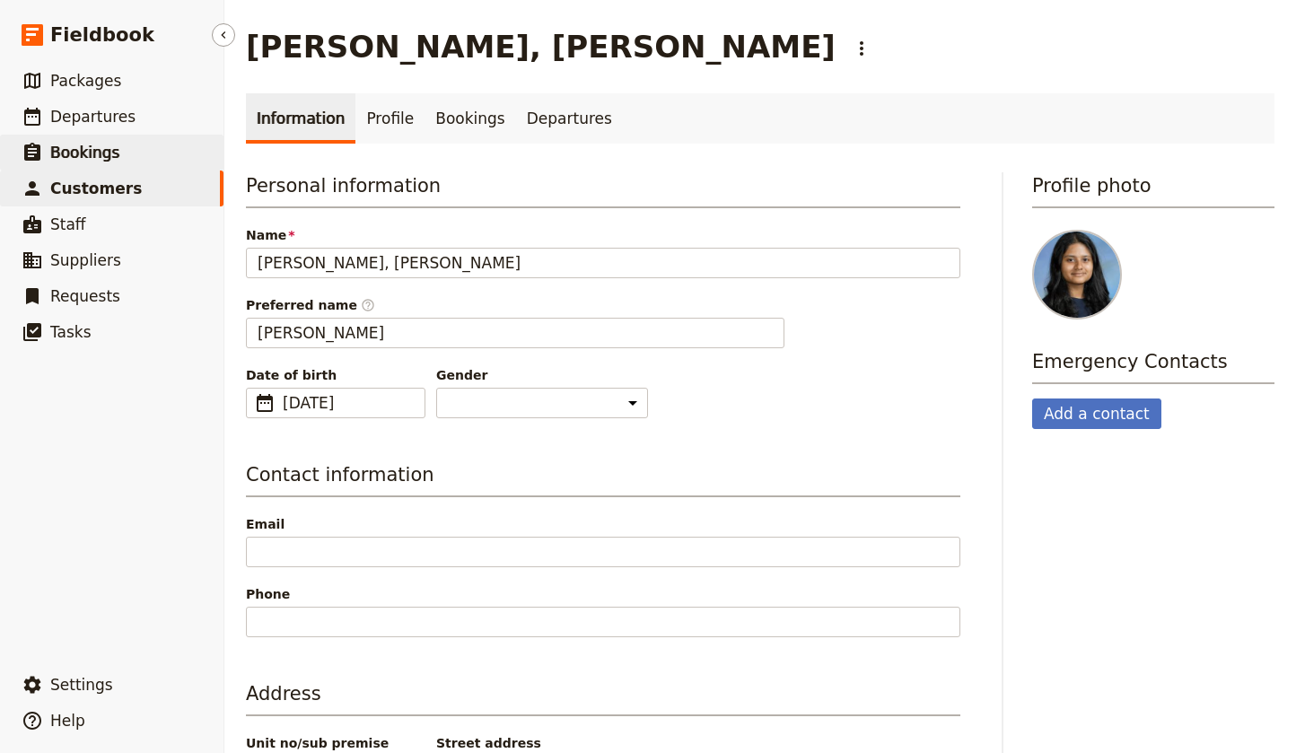
click at [57, 153] on span "Bookings" at bounding box center [84, 153] width 69 height 18
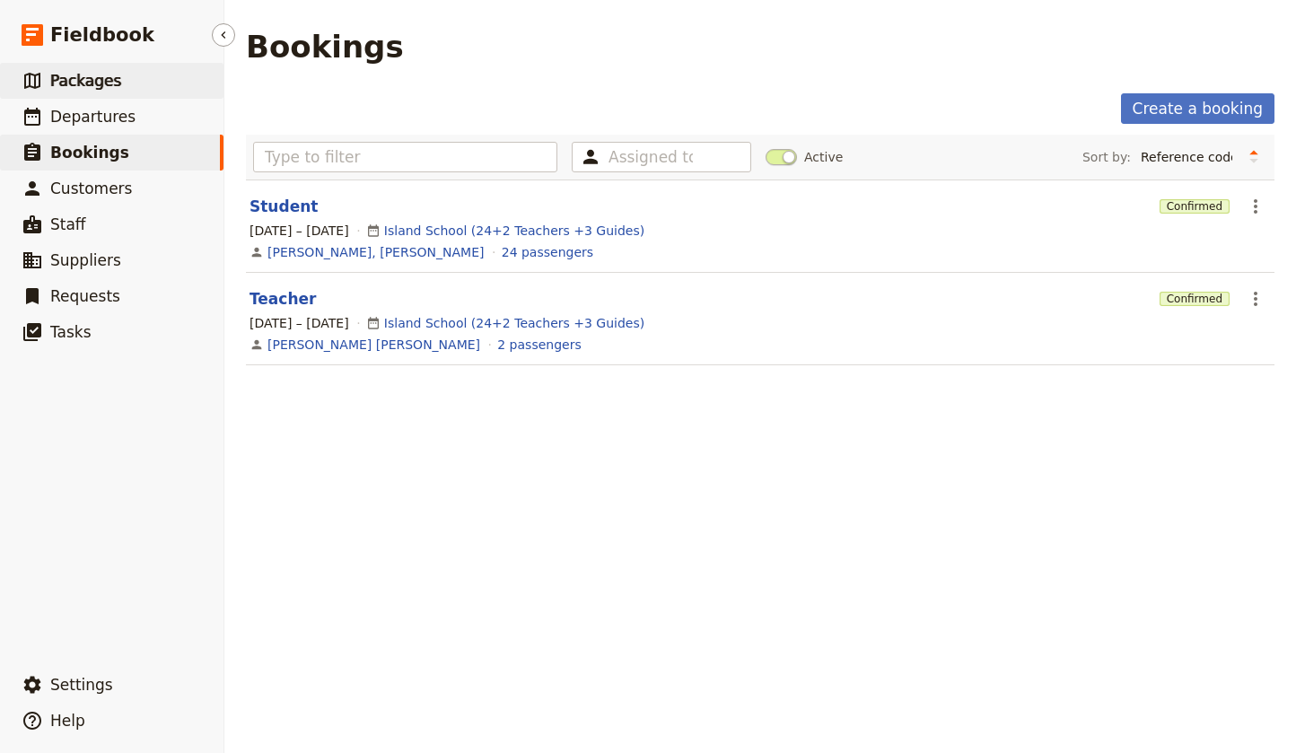
click at [66, 79] on span "Packages" at bounding box center [85, 81] width 71 height 18
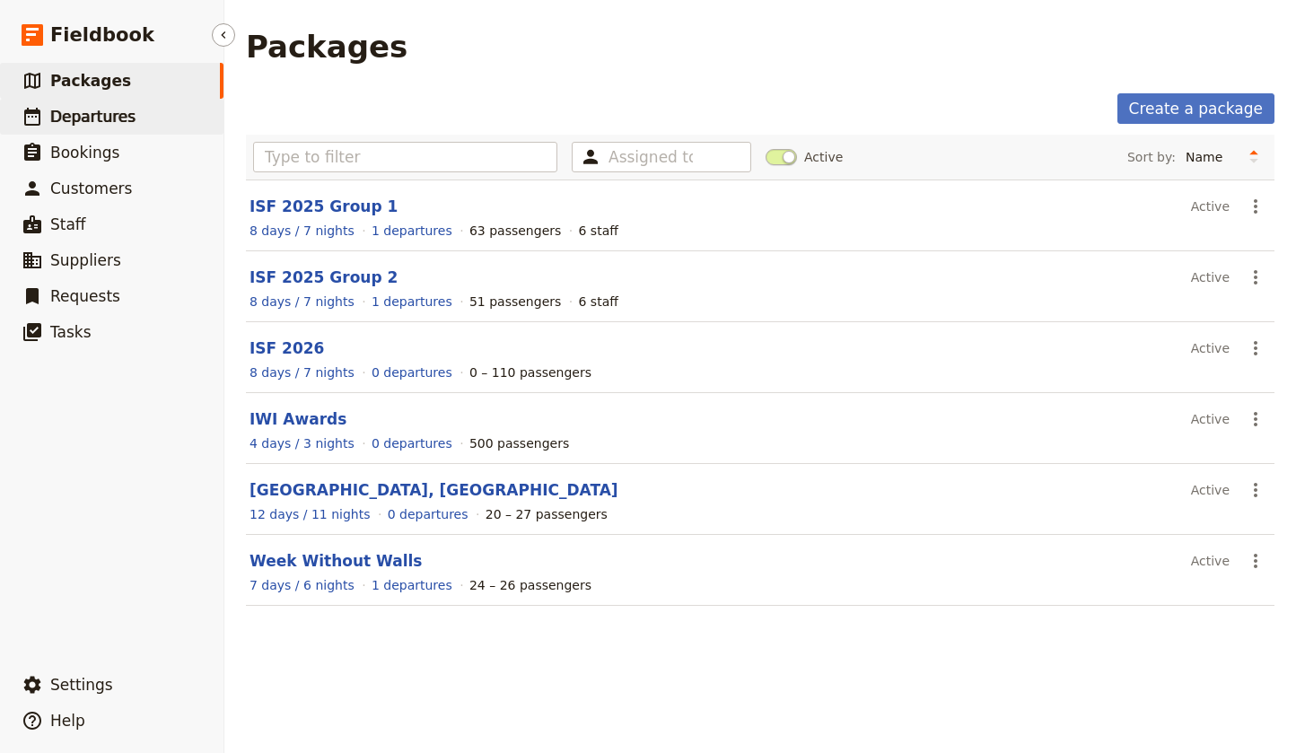
click at [80, 122] on span "Departures" at bounding box center [92, 117] width 85 height 18
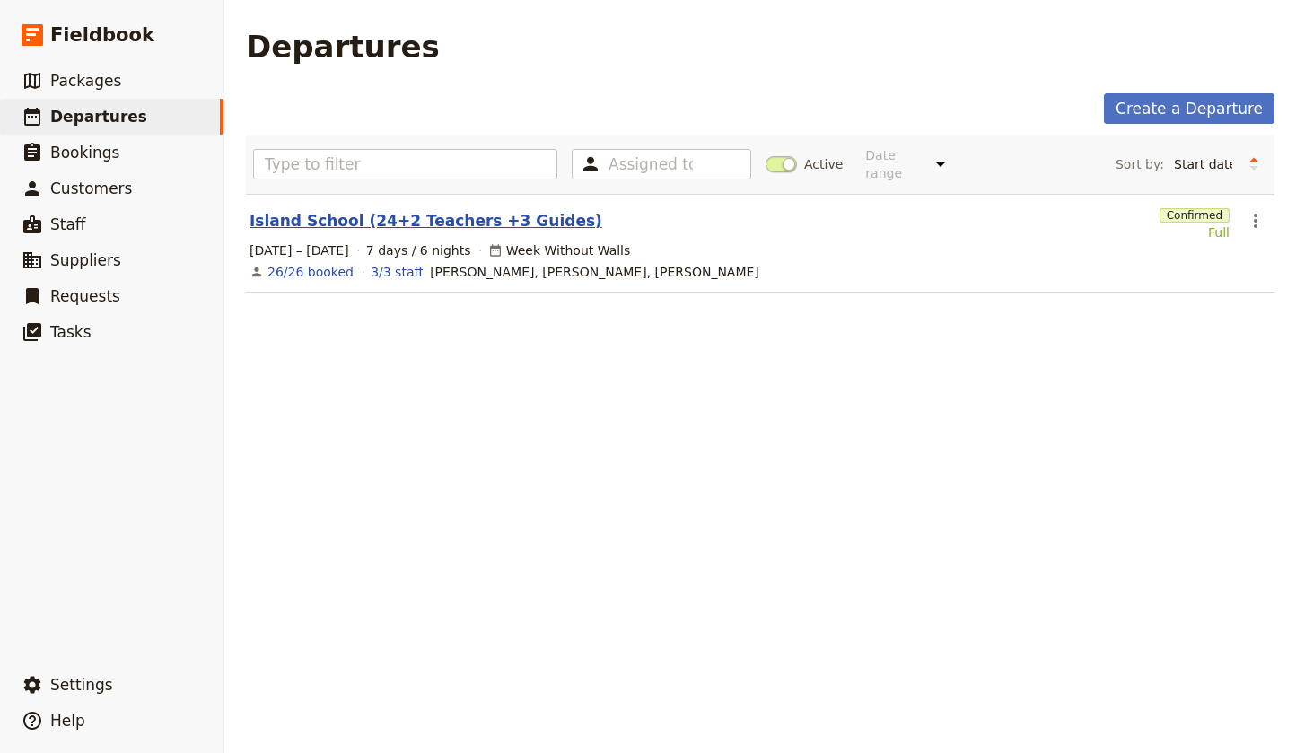
click at [313, 210] on link "Island School (24+2 Teachers +3 Guides)" at bounding box center [426, 221] width 353 height 22
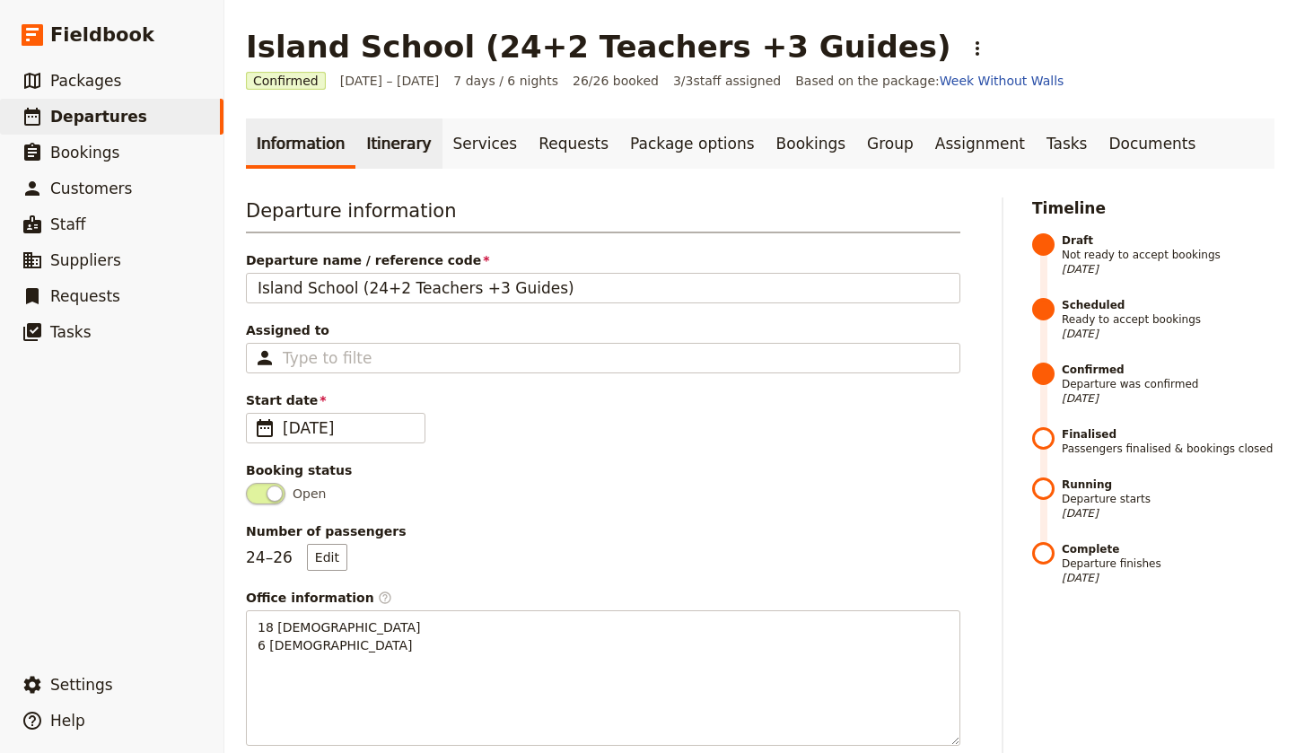
click at [373, 145] on link "Itinerary" at bounding box center [398, 143] width 86 height 50
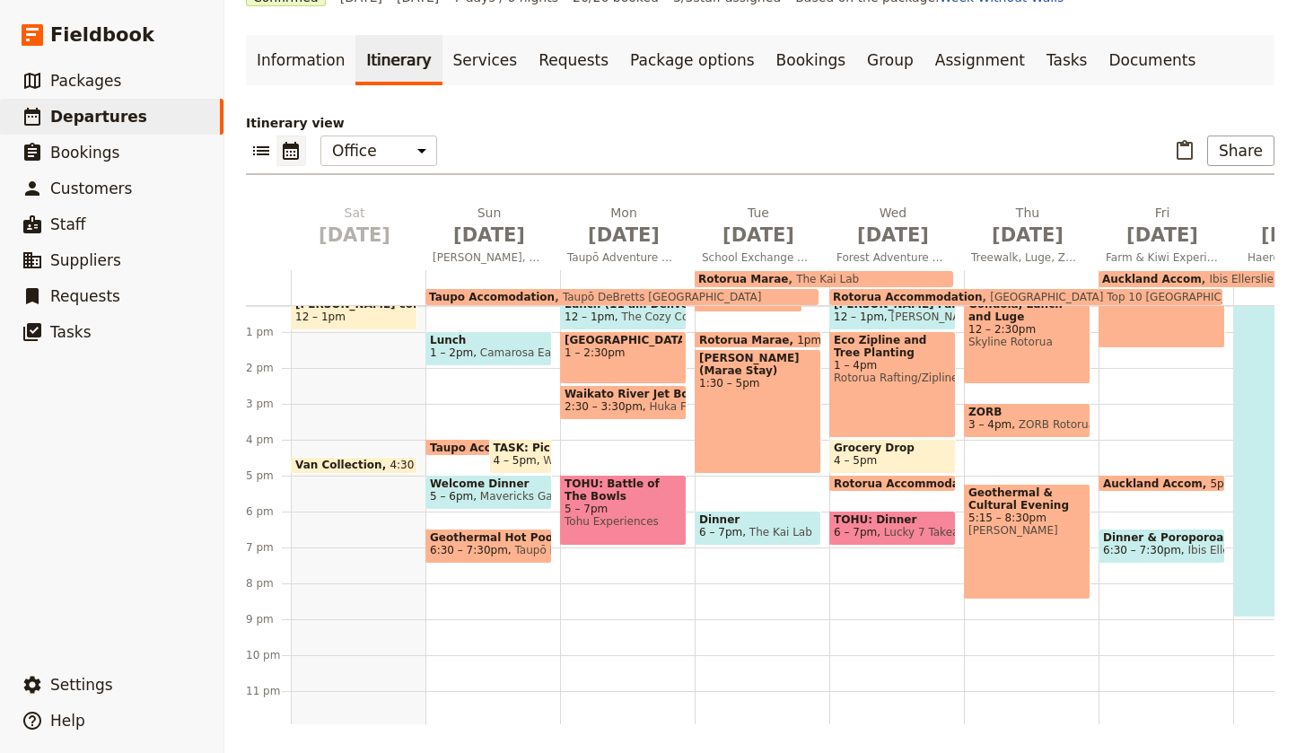
scroll to position [440, 0]
click at [1100, 66] on link "Documents" at bounding box center [1152, 60] width 109 height 50
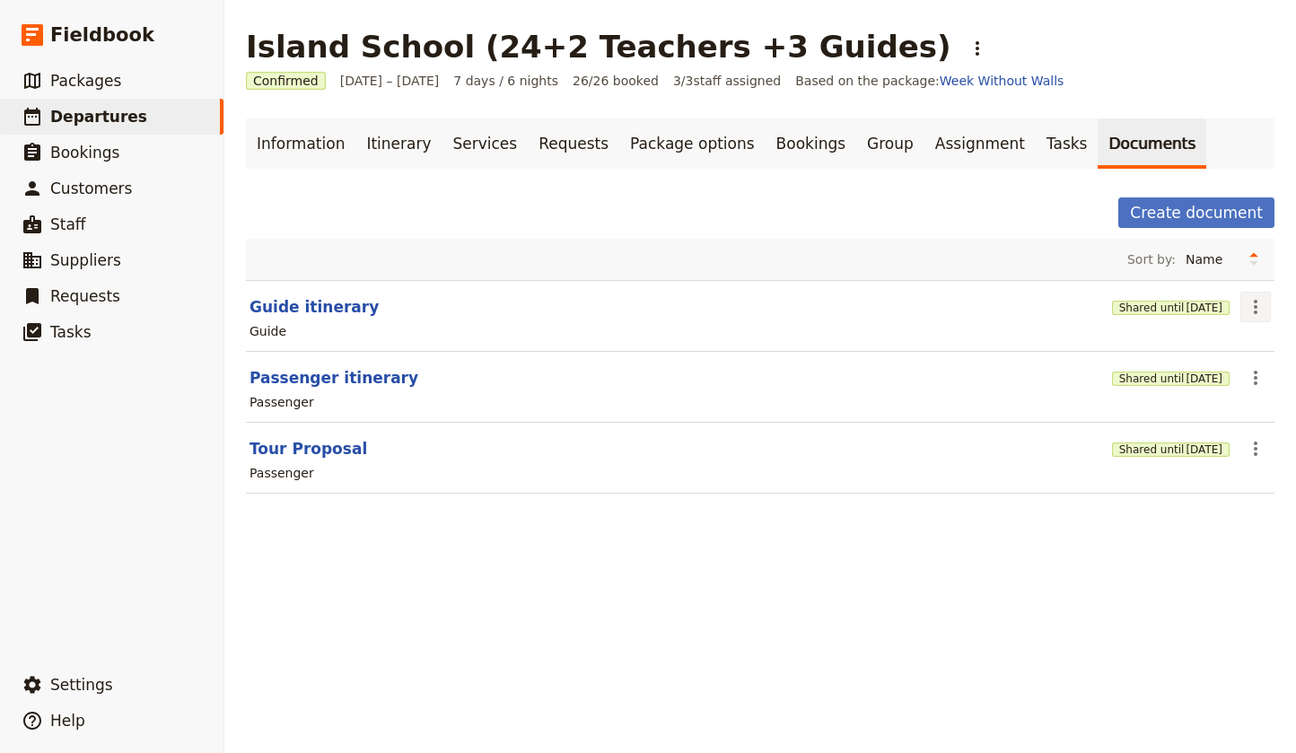
click at [1252, 307] on icon "Actions" at bounding box center [1256, 307] width 22 height 22
click at [1198, 371] on span "Edit document" at bounding box center [1197, 372] width 92 height 18
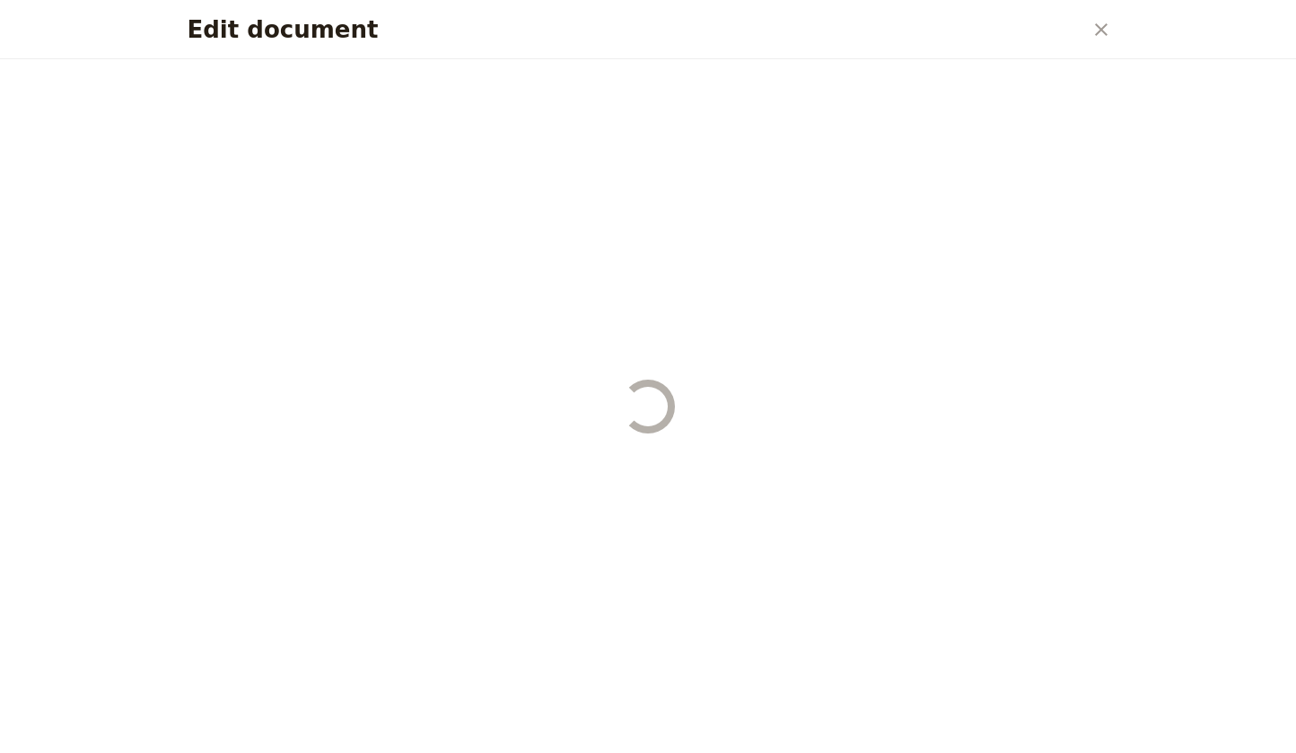
select select "STAFF"
select select "RUN_SHEET"
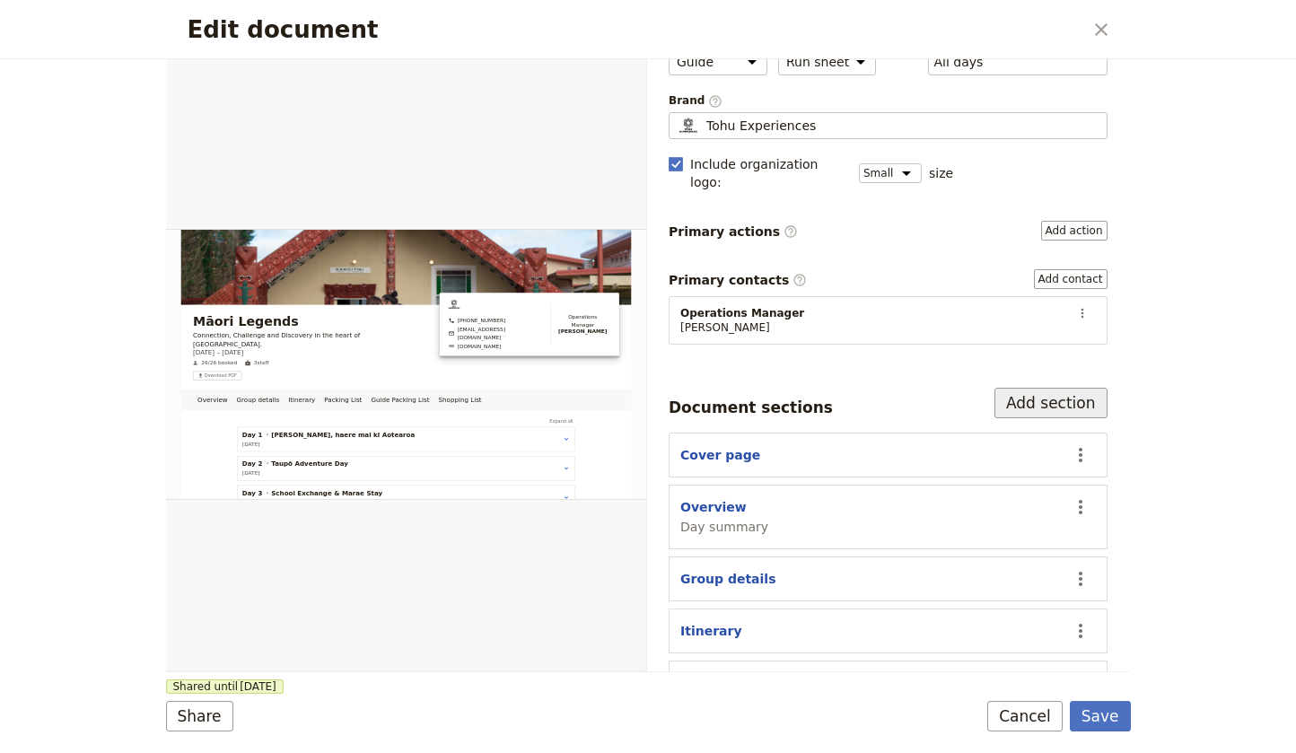
scroll to position [116, 0]
click at [1038, 386] on button "Add section" at bounding box center [1050, 401] width 113 height 31
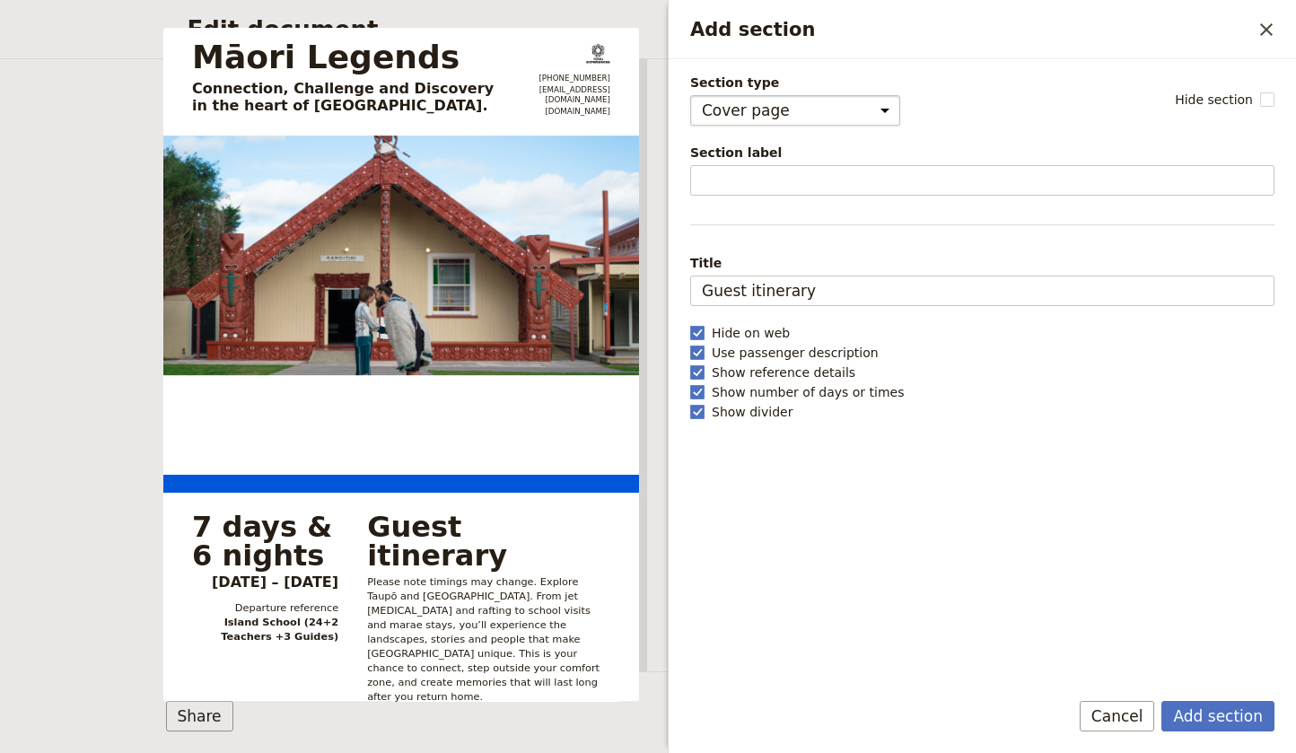
select select "CONTACT_DETAILS"
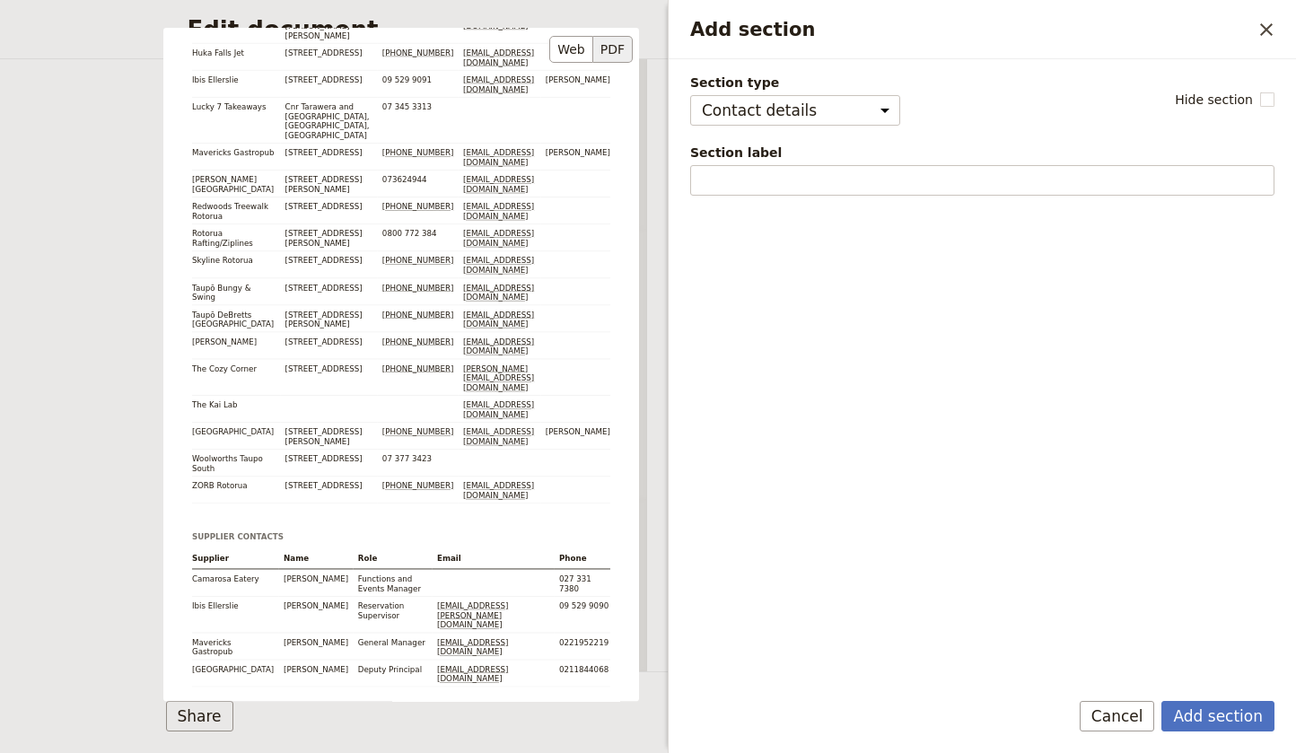
scroll to position [635, 0]
click at [1220, 715] on button "Add section" at bounding box center [1217, 716] width 113 height 31
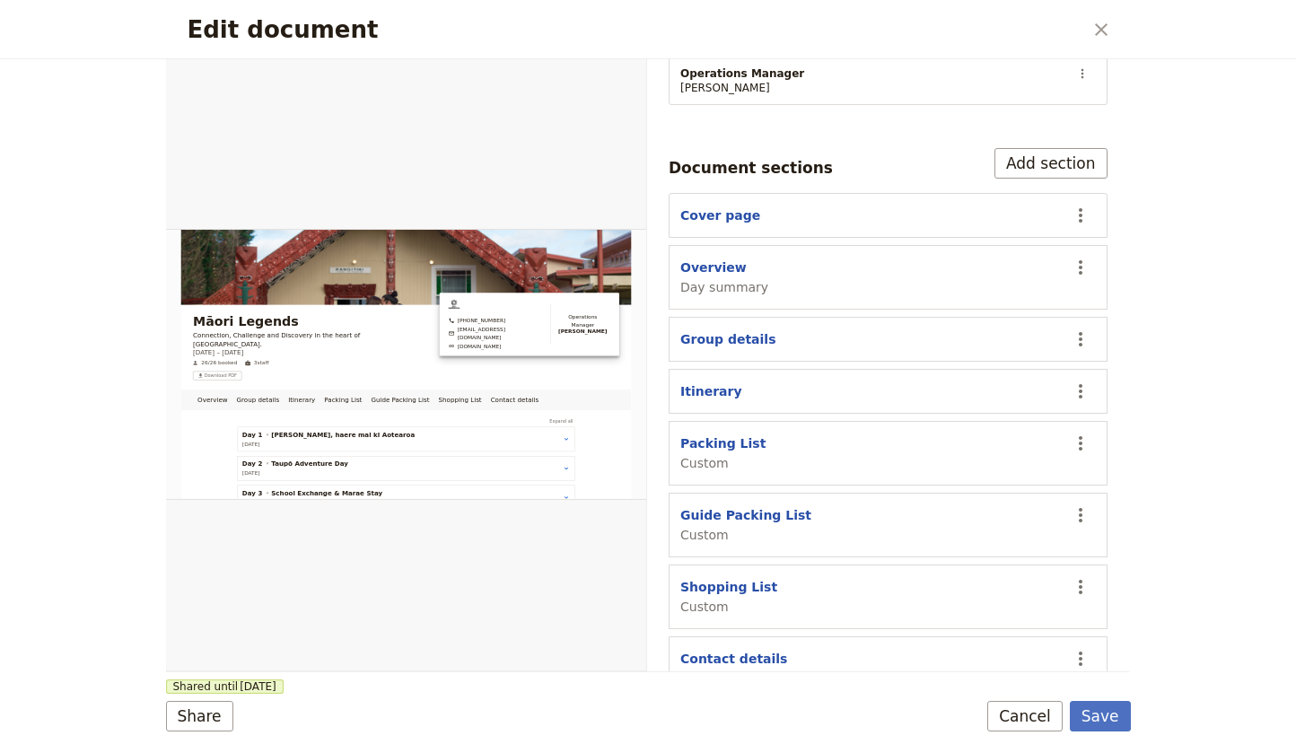
scroll to position [353, 0]
drag, startPoint x: 1080, startPoint y: 640, endPoint x: 1231, endPoint y: 517, distance: 194.6
click at [1231, 517] on div "Edit document ​ Overview Group details Itinerary Packing List Guide Packing Lis…" at bounding box center [648, 376] width 1296 height 753
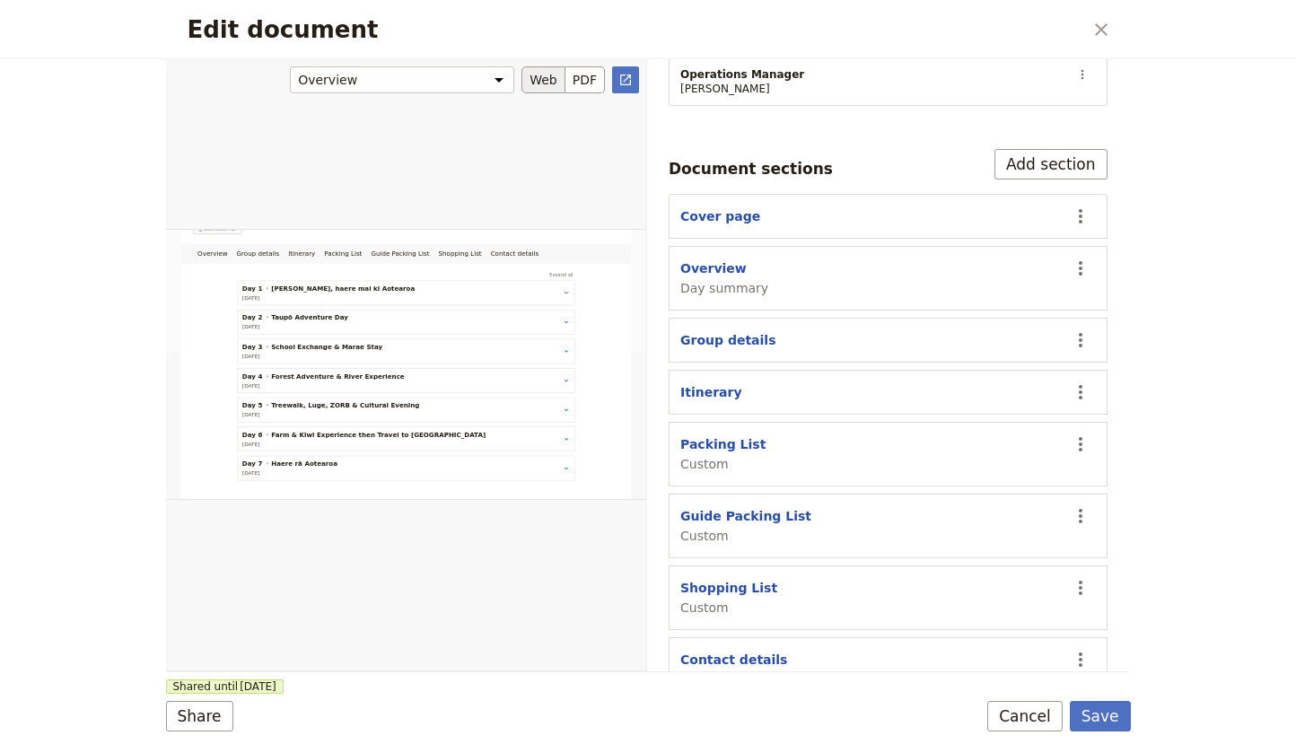
scroll to position [0, 0]
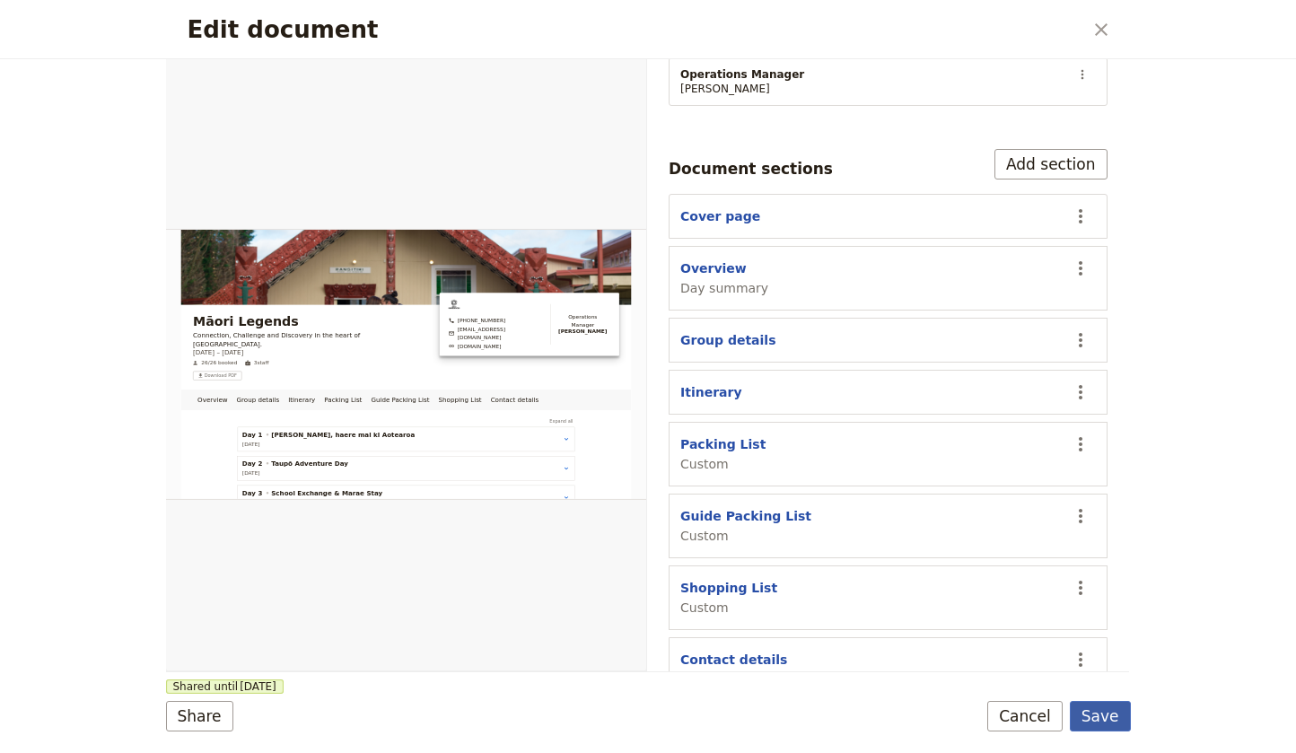
click at [1103, 717] on button "Save" at bounding box center [1100, 716] width 61 height 31
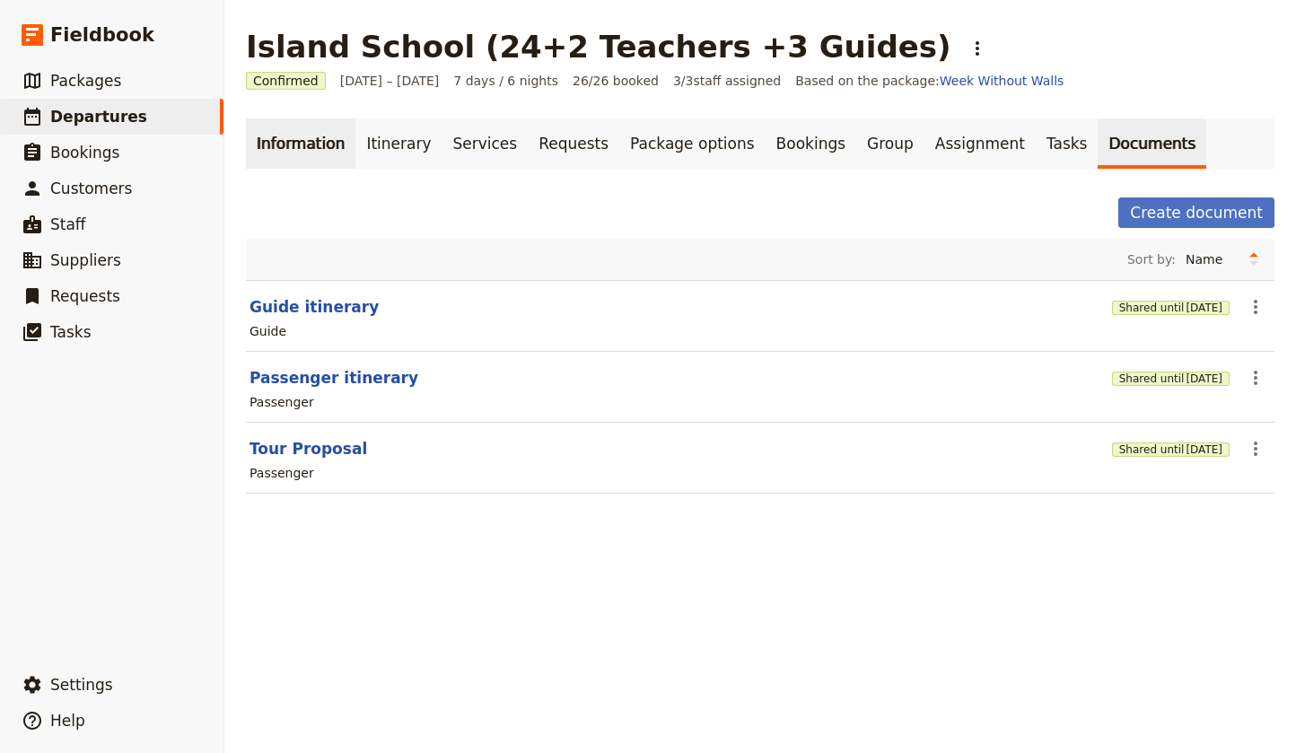
click at [289, 143] on link "Information" at bounding box center [301, 143] width 110 height 50
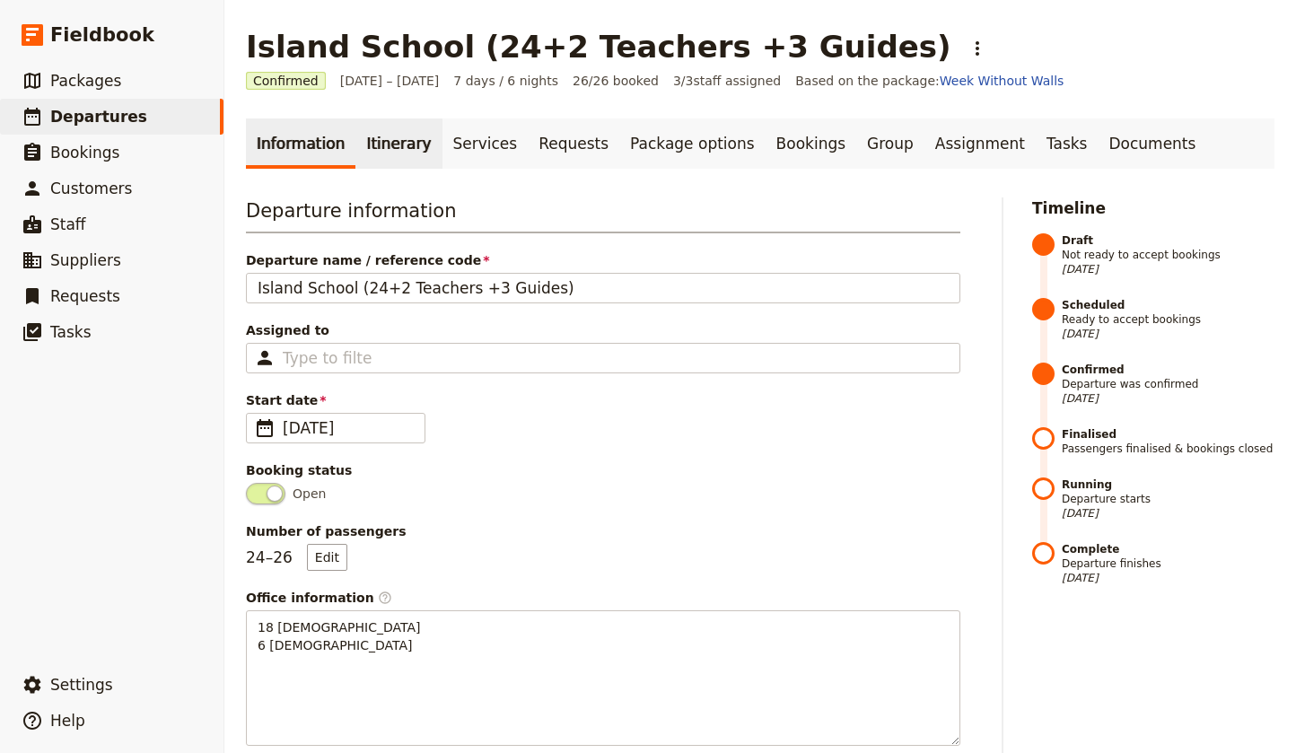
click at [374, 147] on link "Itinerary" at bounding box center [398, 143] width 86 height 50
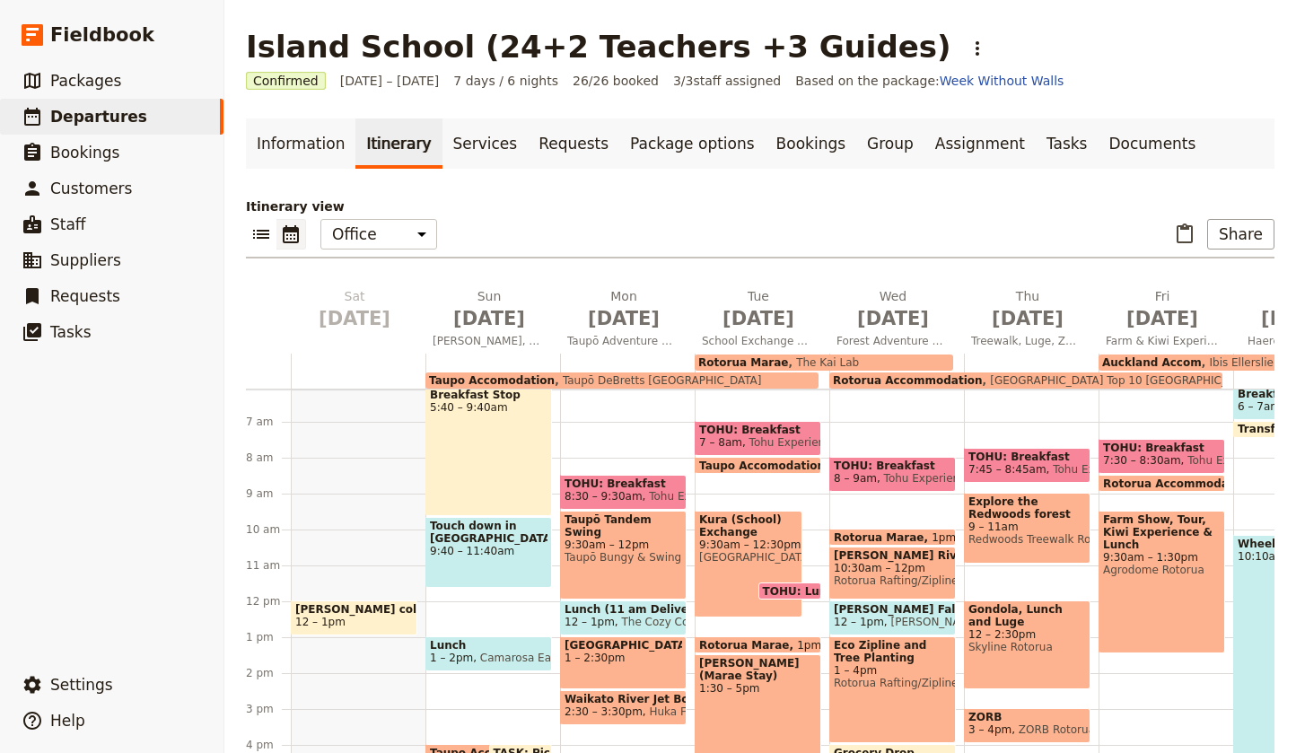
scroll to position [221, 0]
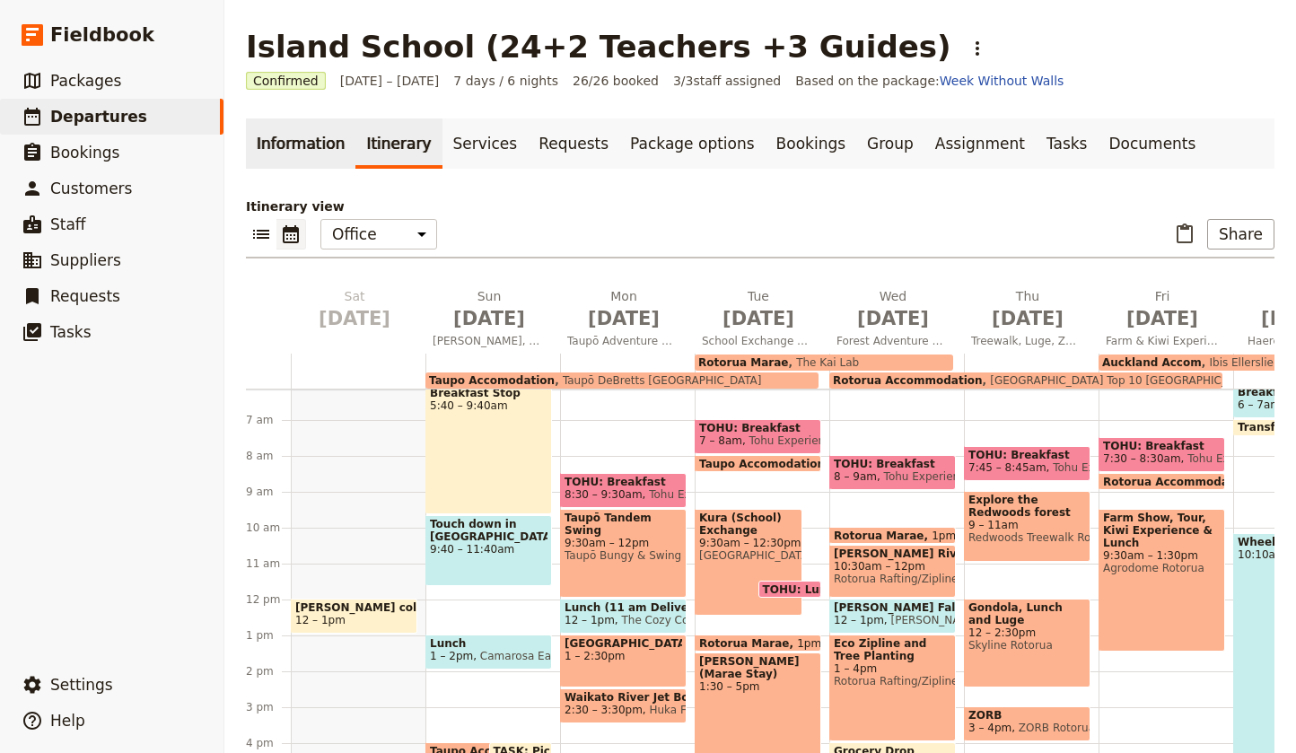
click at [295, 149] on link "Information" at bounding box center [301, 143] width 110 height 50
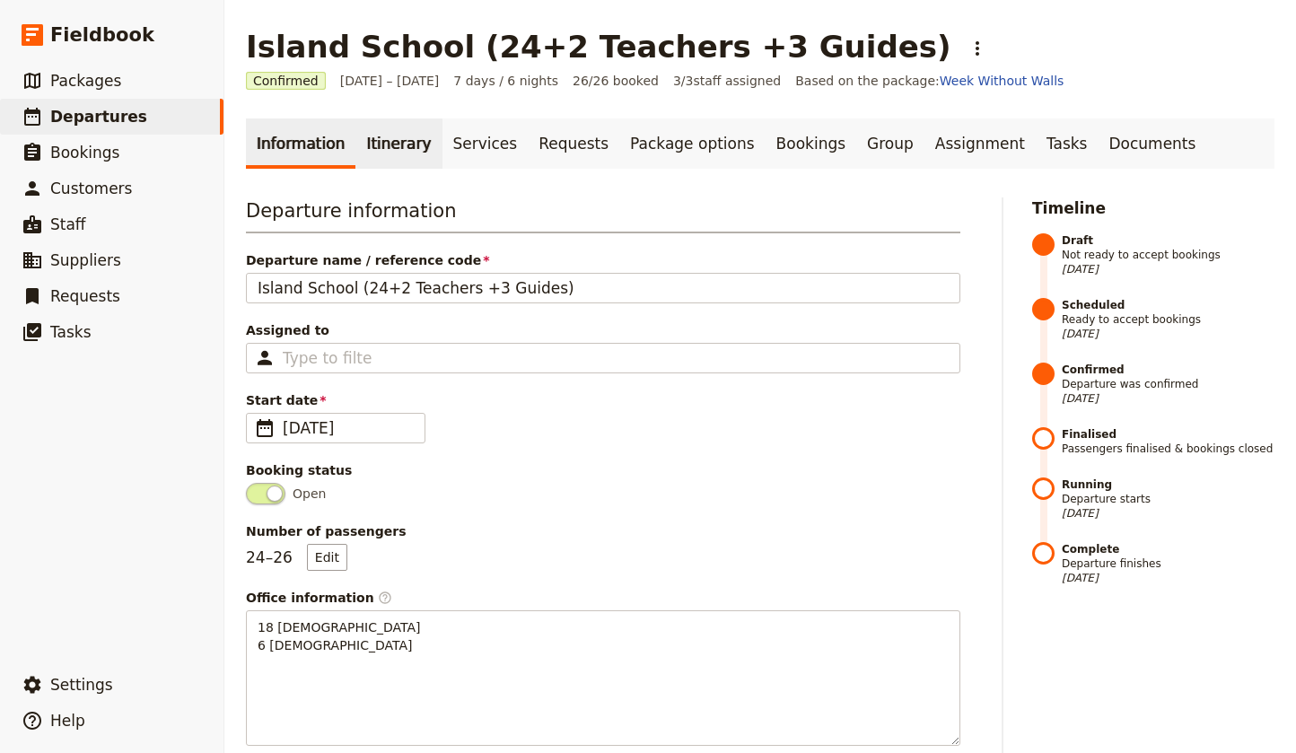
click at [386, 145] on link "Itinerary" at bounding box center [398, 143] width 86 height 50
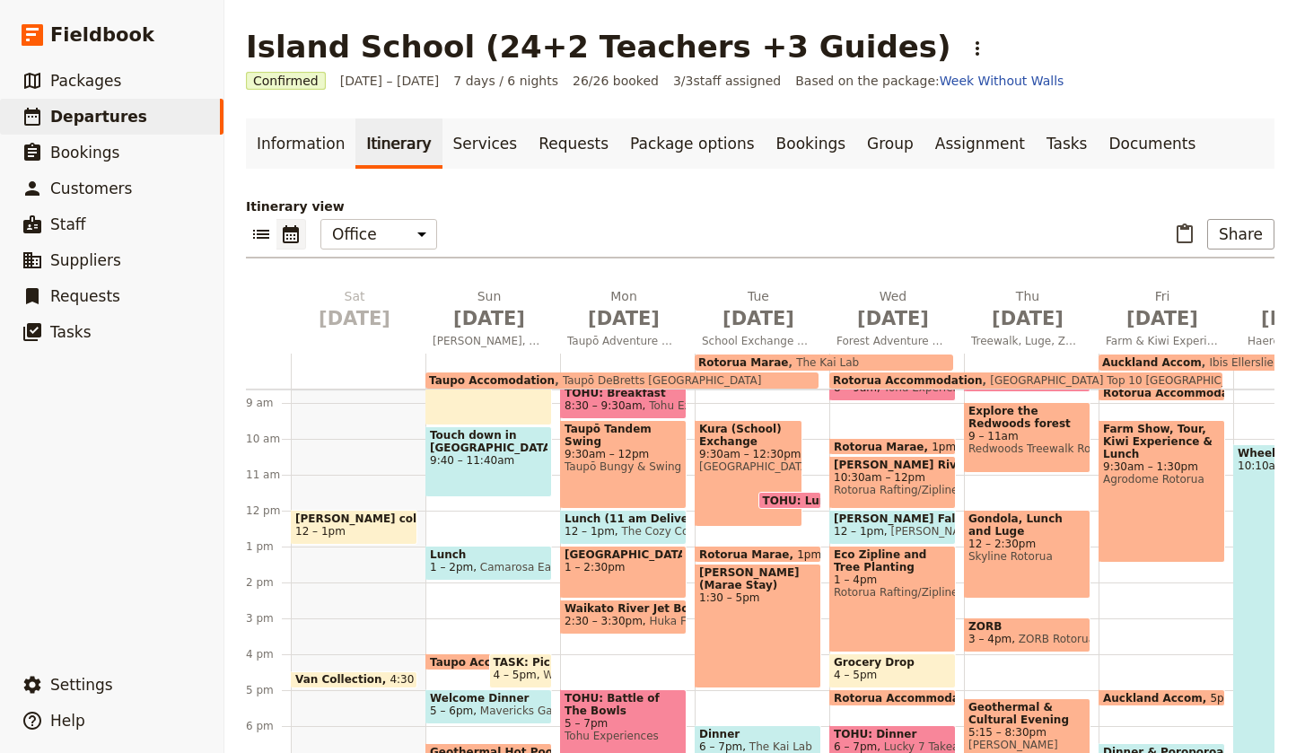
scroll to position [323, 0]
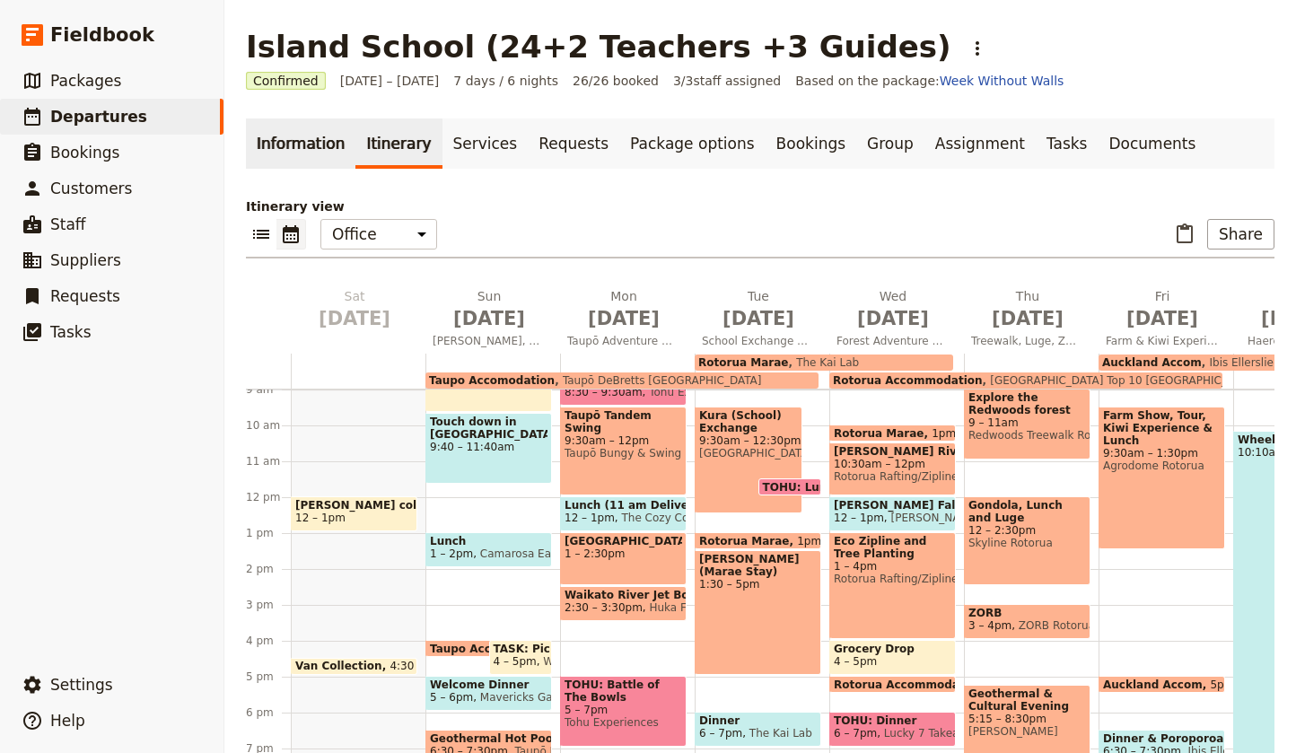
click at [304, 141] on link "Information" at bounding box center [301, 143] width 110 height 50
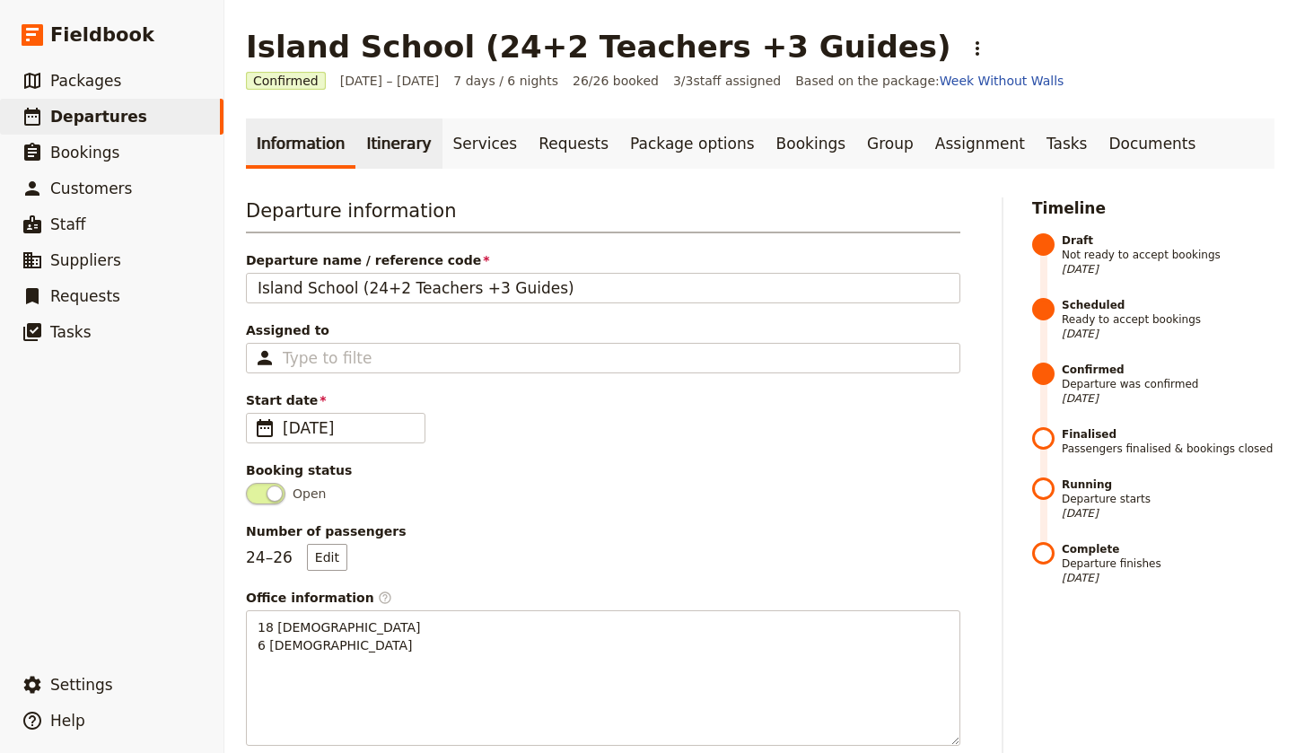
click at [390, 142] on link "Itinerary" at bounding box center [398, 143] width 86 height 50
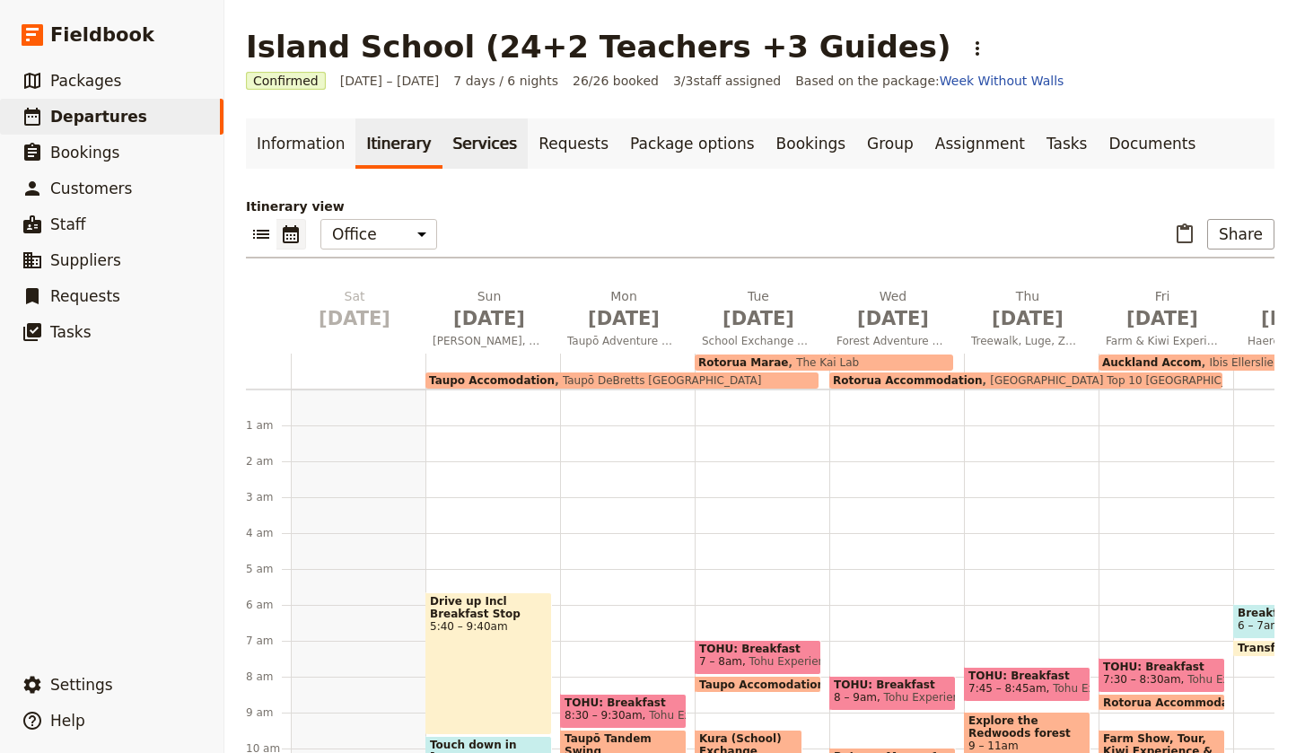
scroll to position [185, 0]
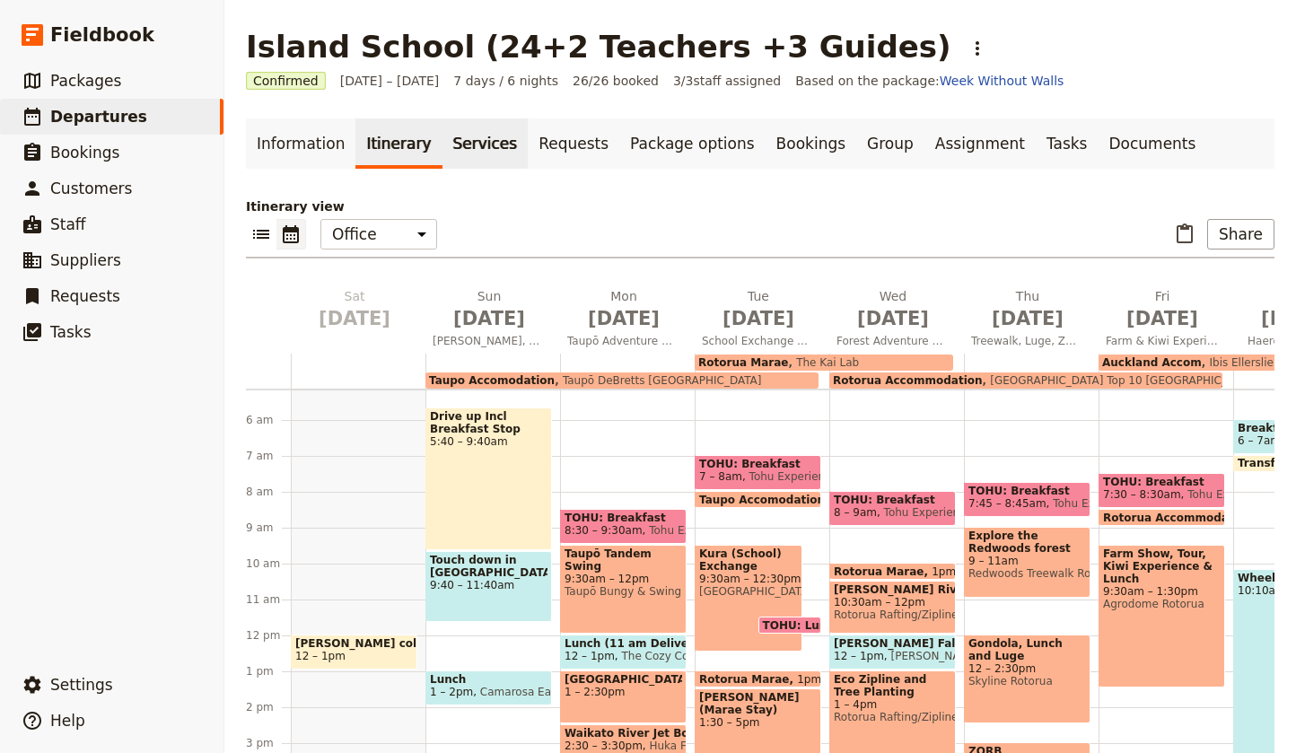
click at [475, 145] on link "Services" at bounding box center [485, 143] width 86 height 50
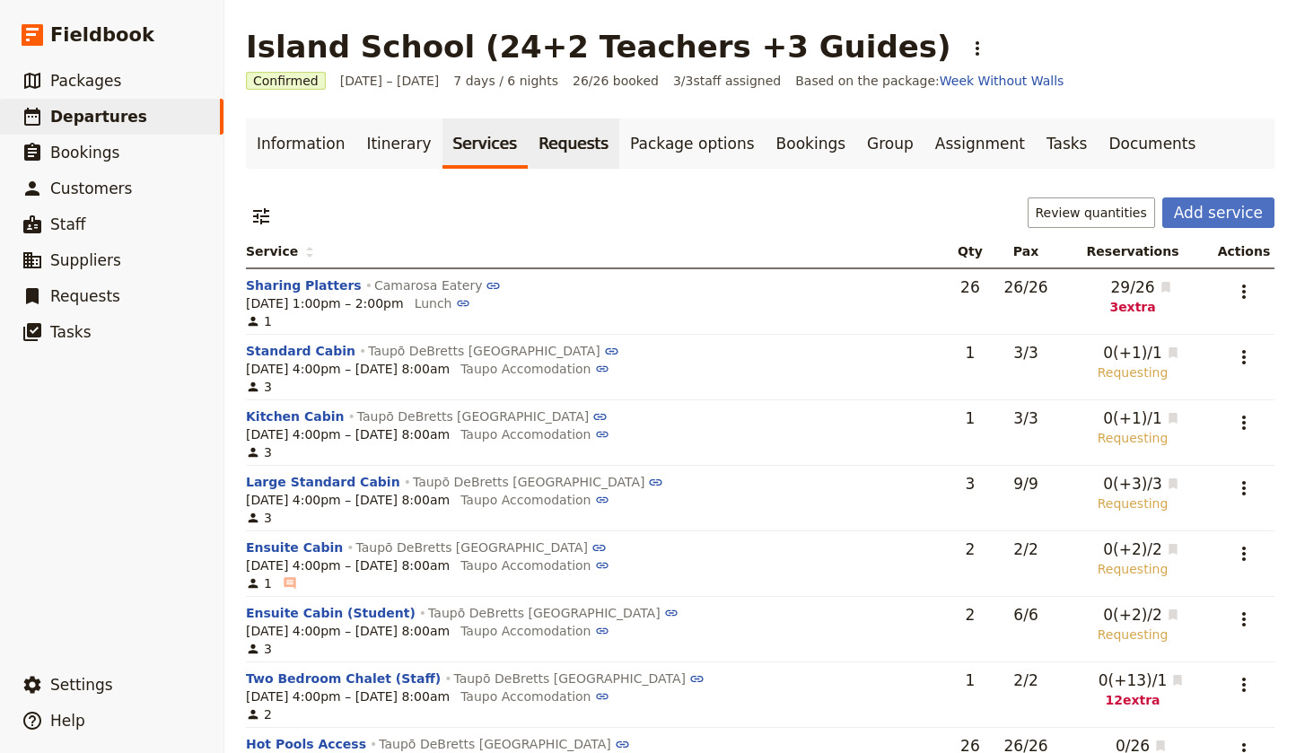
click at [539, 142] on link "Requests" at bounding box center [574, 143] width 92 height 50
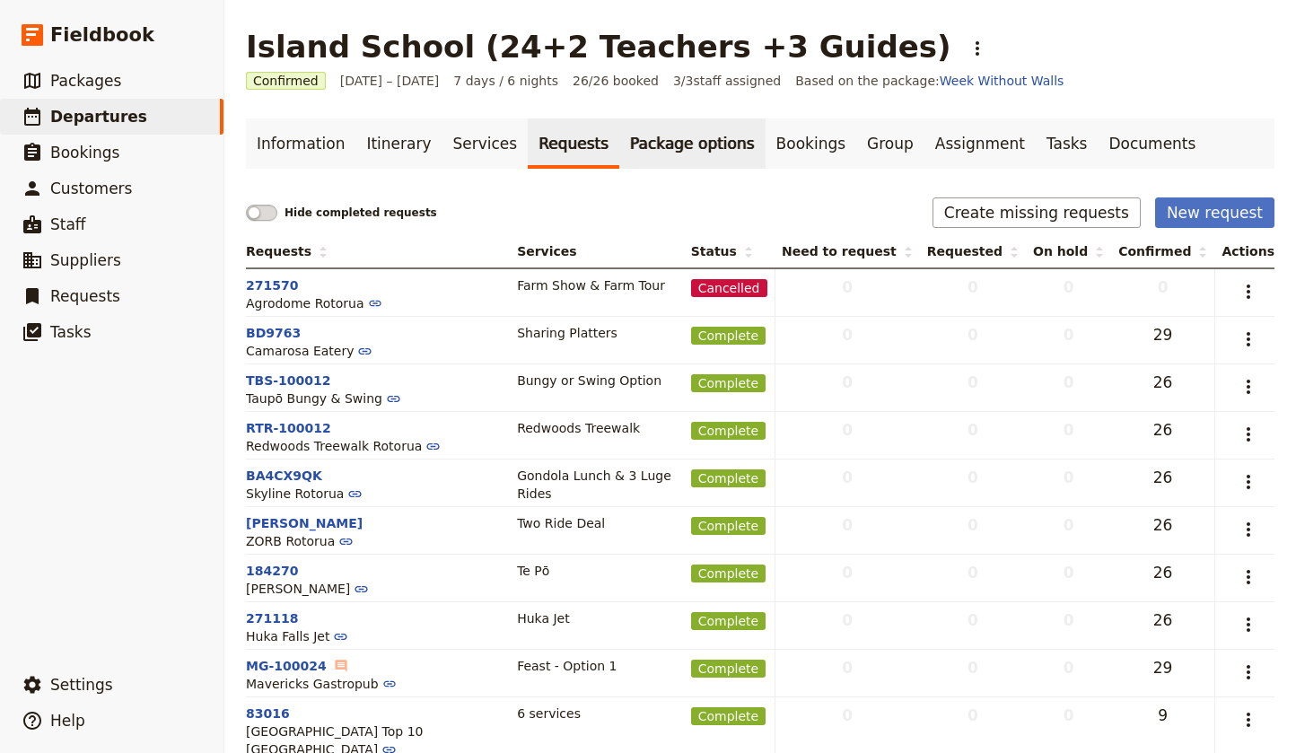
click at [695, 140] on link "Package options" at bounding box center [691, 143] width 145 height 50
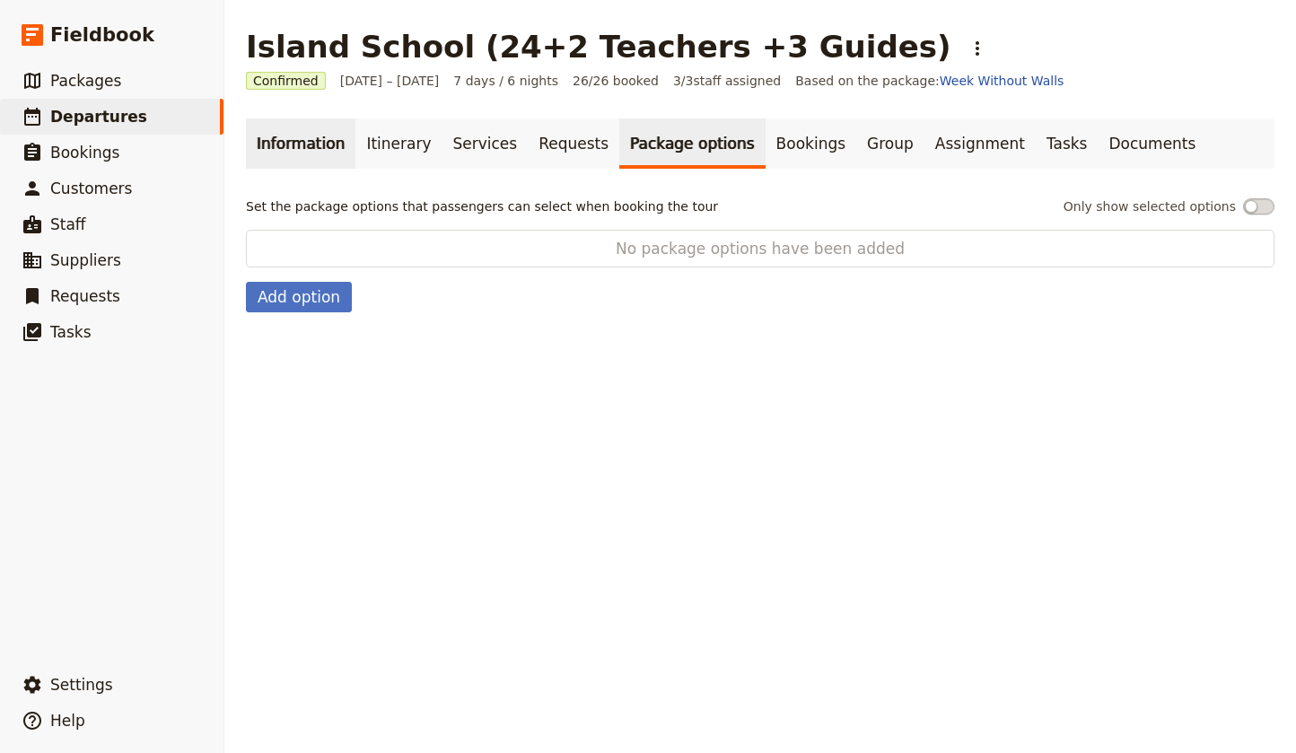
click at [305, 141] on link "Information" at bounding box center [301, 143] width 110 height 50
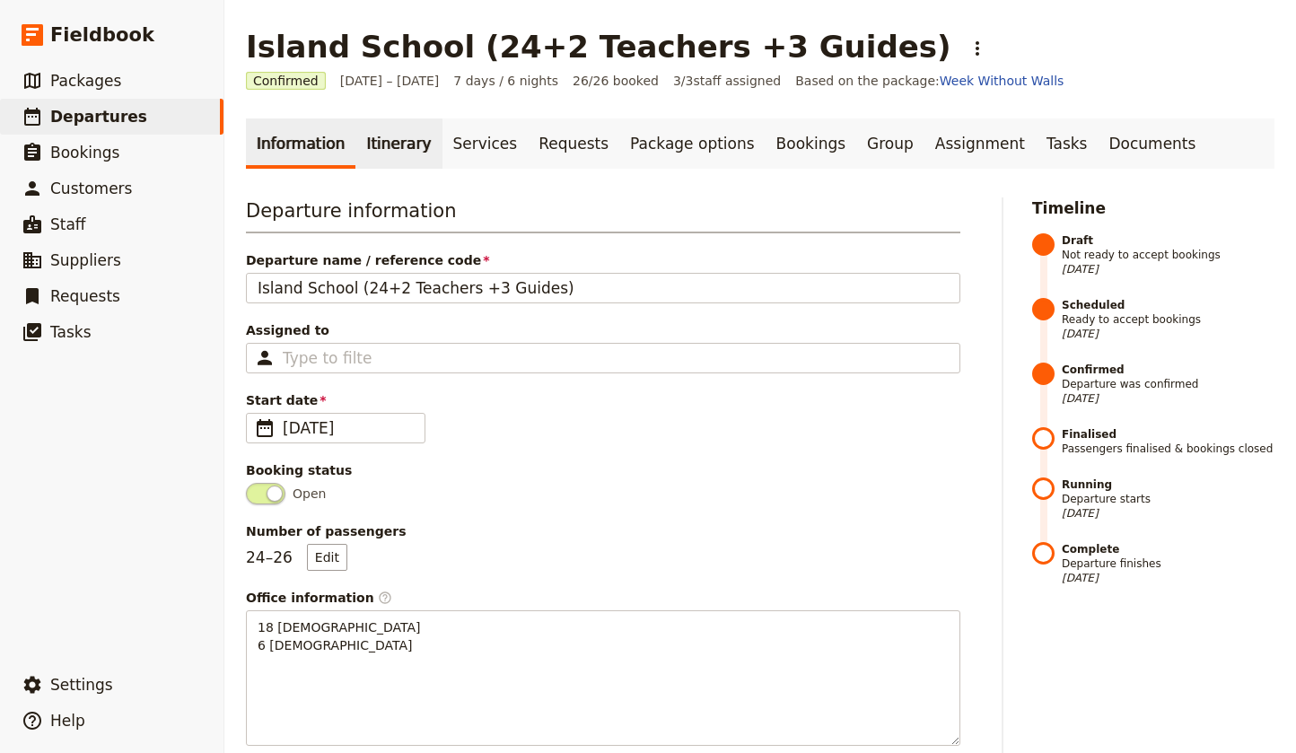
click at [394, 143] on link "Itinerary" at bounding box center [398, 143] width 86 height 50
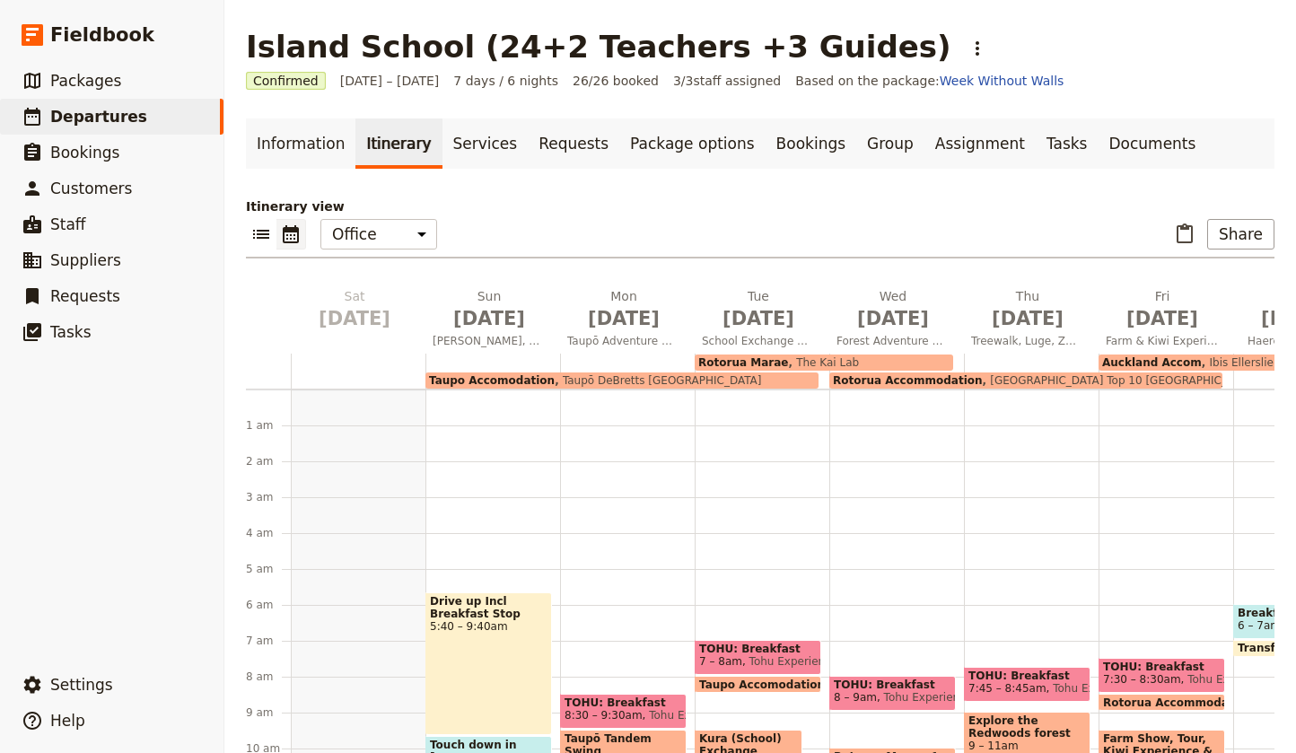
scroll to position [185, 0]
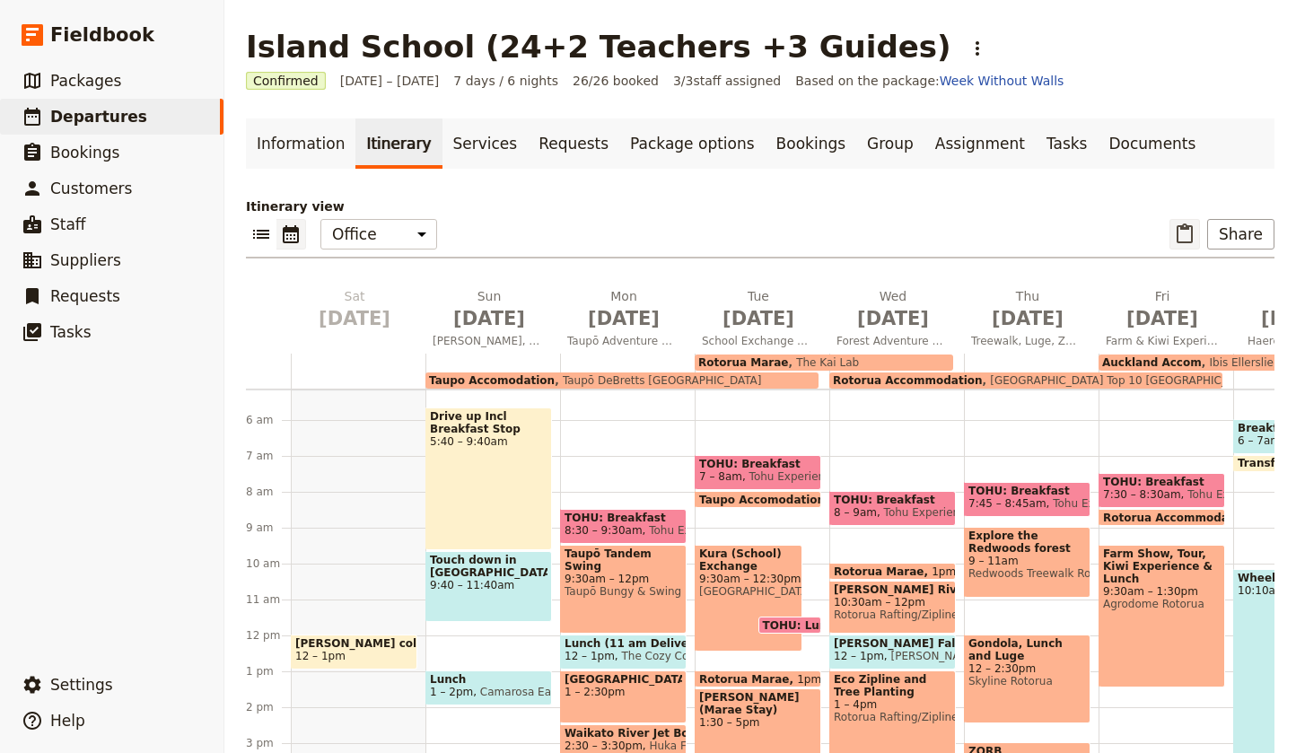
click at [1190, 232] on icon "Paste itinerary item" at bounding box center [1185, 234] width 22 height 22
click at [490, 320] on span "[DATE]" at bounding box center [489, 318] width 113 height 27
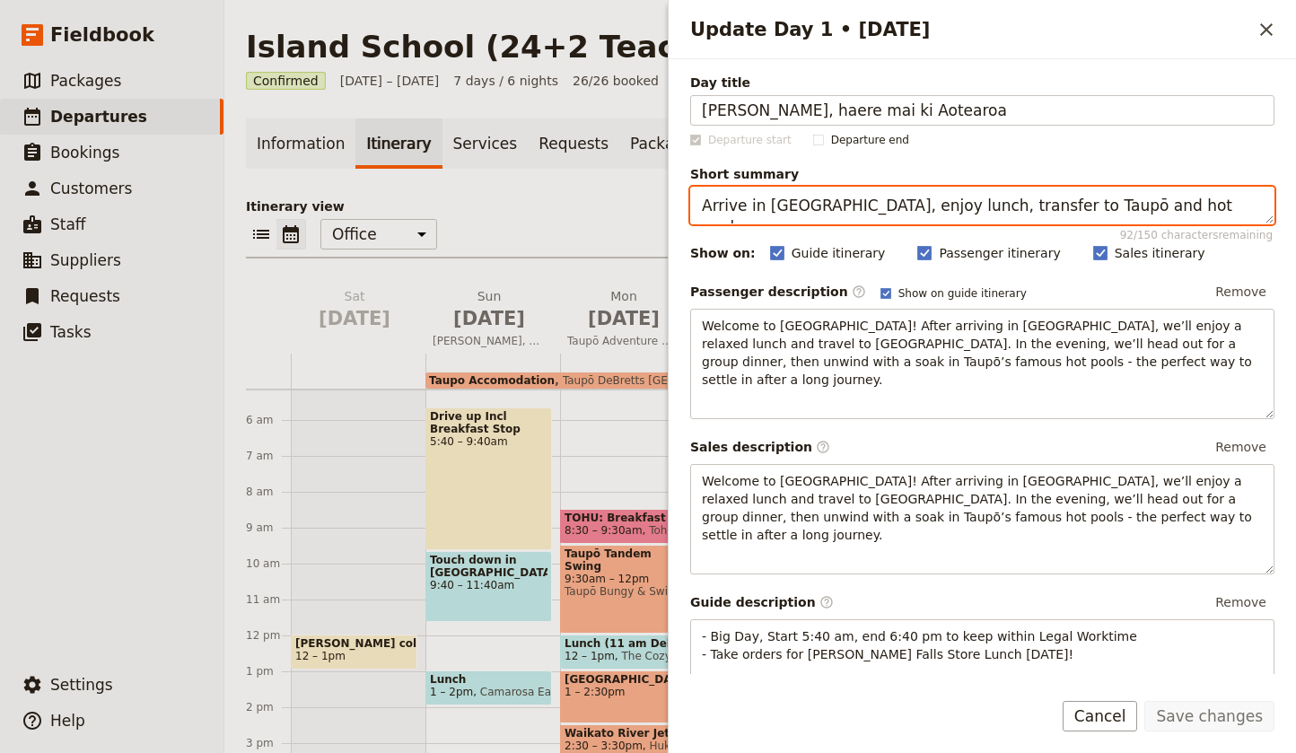
click at [1111, 208] on textarea "Arrive in NZ, enjoy lunch, transfer to Taupō and hot pools" at bounding box center [982, 206] width 584 height 38
click at [1023, 206] on textarea "Arrive in NZ, enjoy lunch, transfer to Taupō and hot pools" at bounding box center [982, 206] width 584 height 38
click at [1136, 206] on textarea "Arrive in NZ, enjoy lunch, transfer to Taupō and hot pools" at bounding box center [982, 206] width 584 height 38
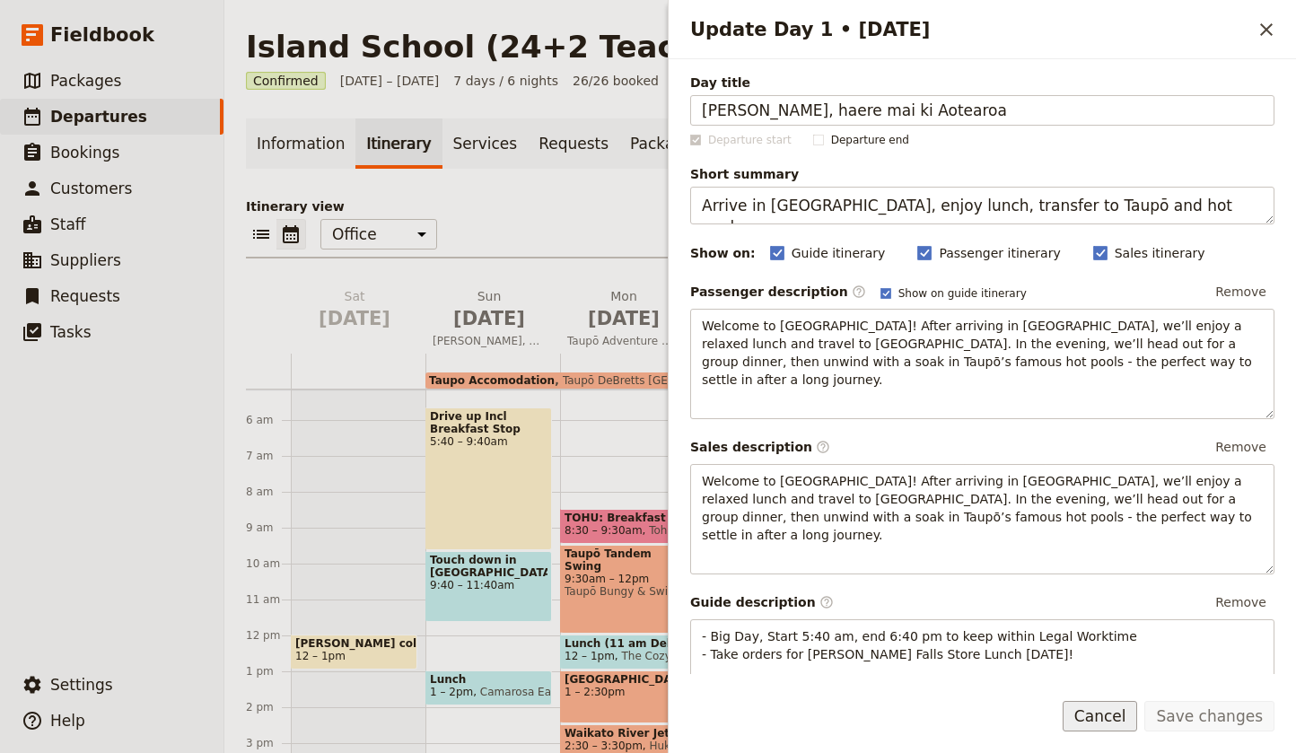
click at [1118, 719] on button "Cancel" at bounding box center [1100, 716] width 75 height 31
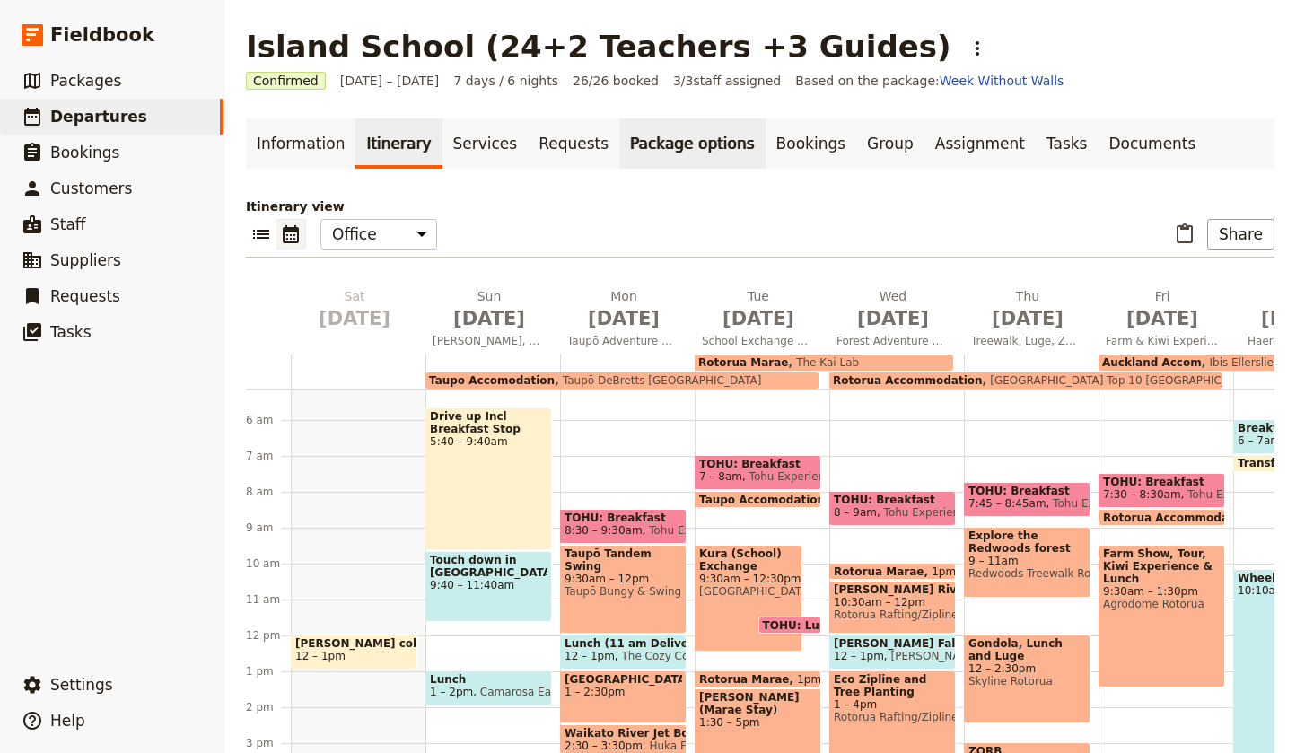
click at [627, 145] on link "Package options" at bounding box center [691, 143] width 145 height 50
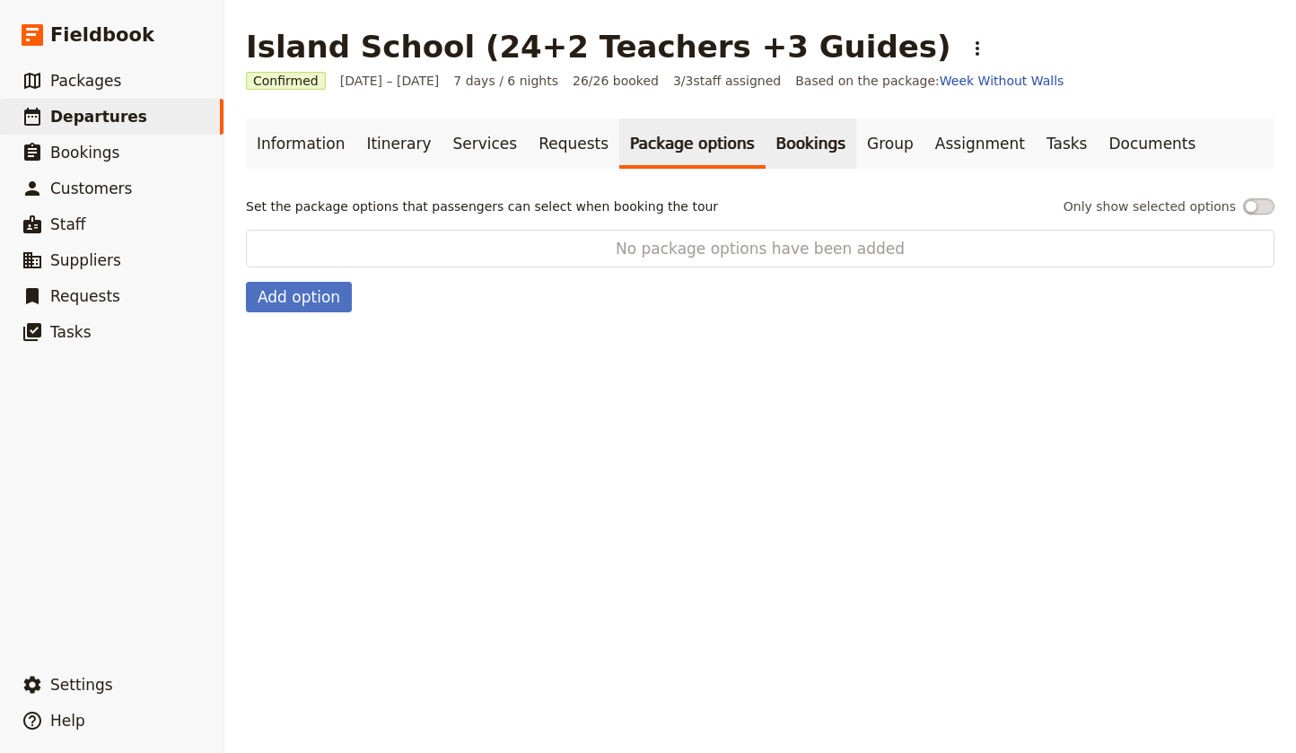
click at [768, 139] on link "Bookings" at bounding box center [811, 143] width 91 height 50
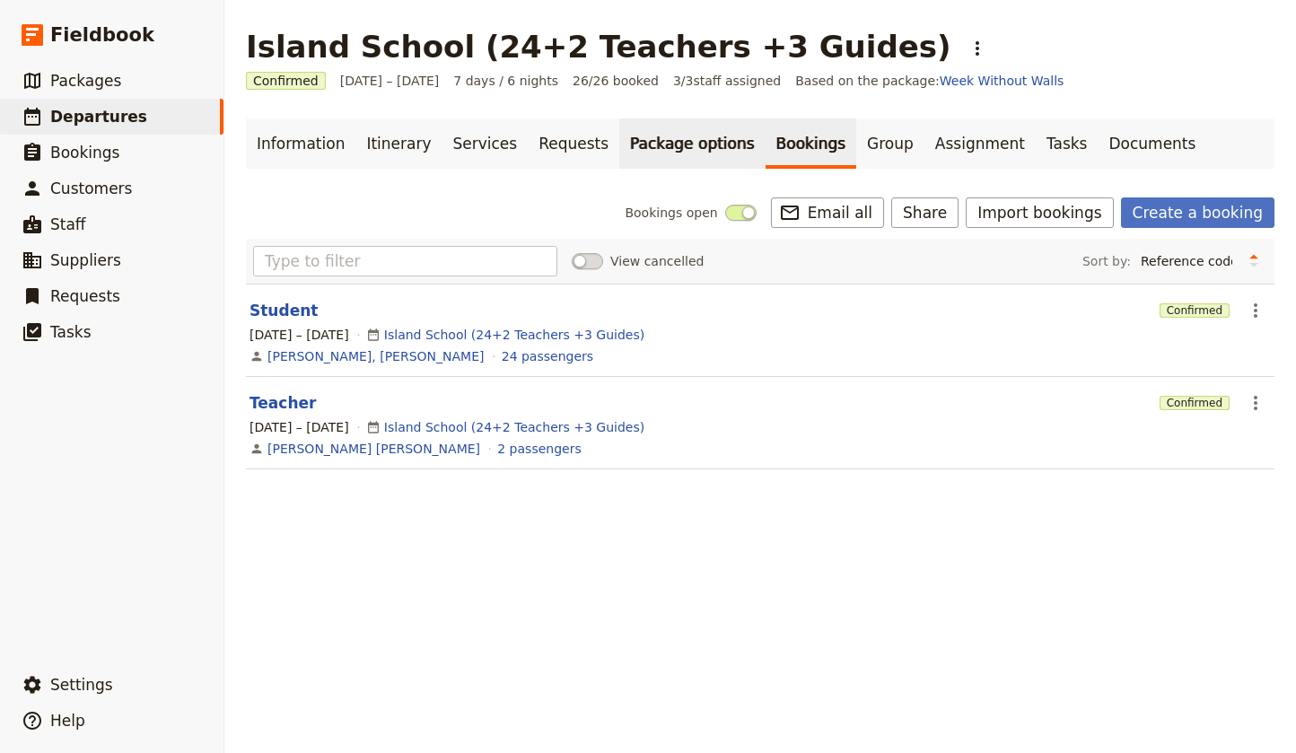
click at [619, 149] on link "Package options" at bounding box center [691, 143] width 145 height 50
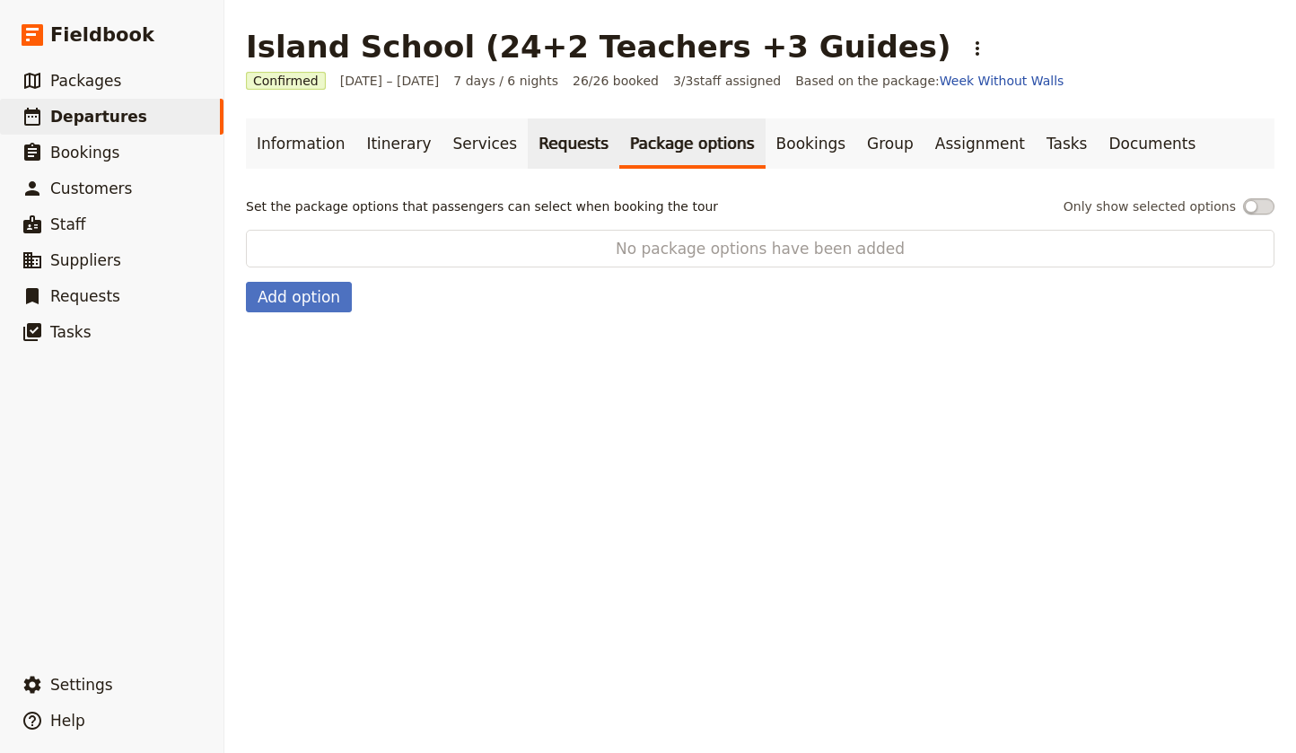
click at [528, 146] on link "Requests" at bounding box center [574, 143] width 92 height 50
